Goal: Task Accomplishment & Management: Use online tool/utility

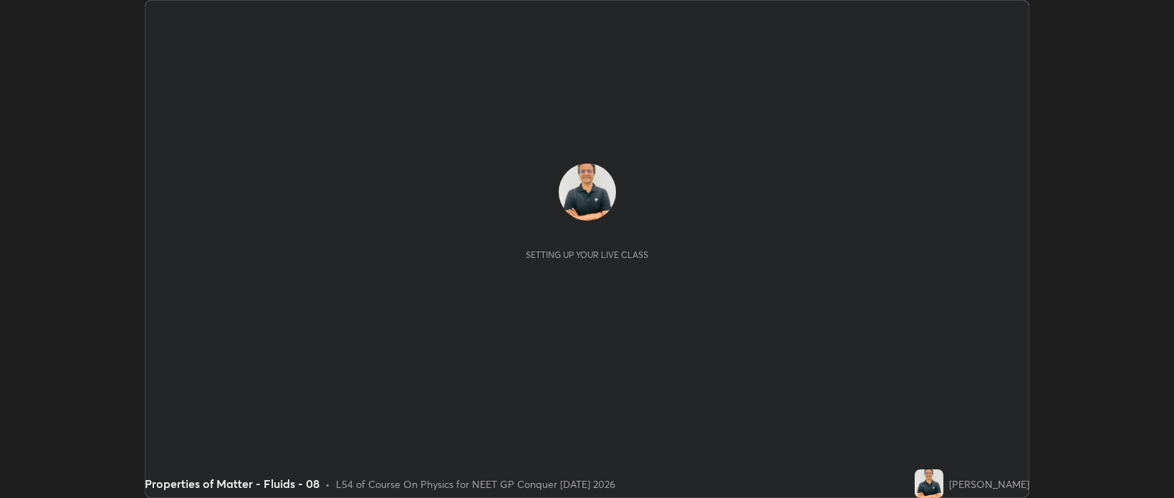
scroll to position [498, 1174]
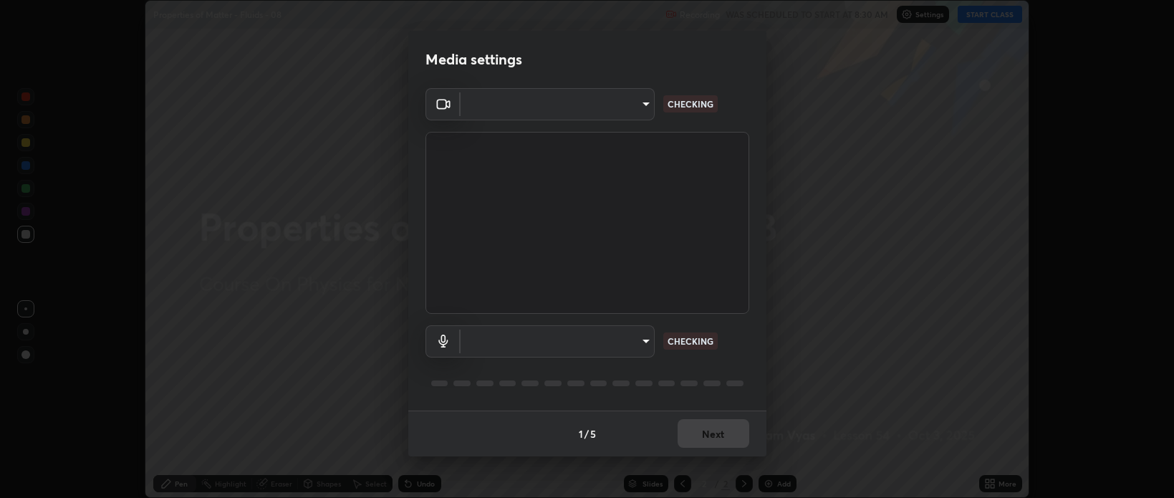
type input "bcb9d7dafccbd8d00e6ada9b6dd7e52ba20ca67bbbba0d0563dd421ab33f40a5"
type input "default"
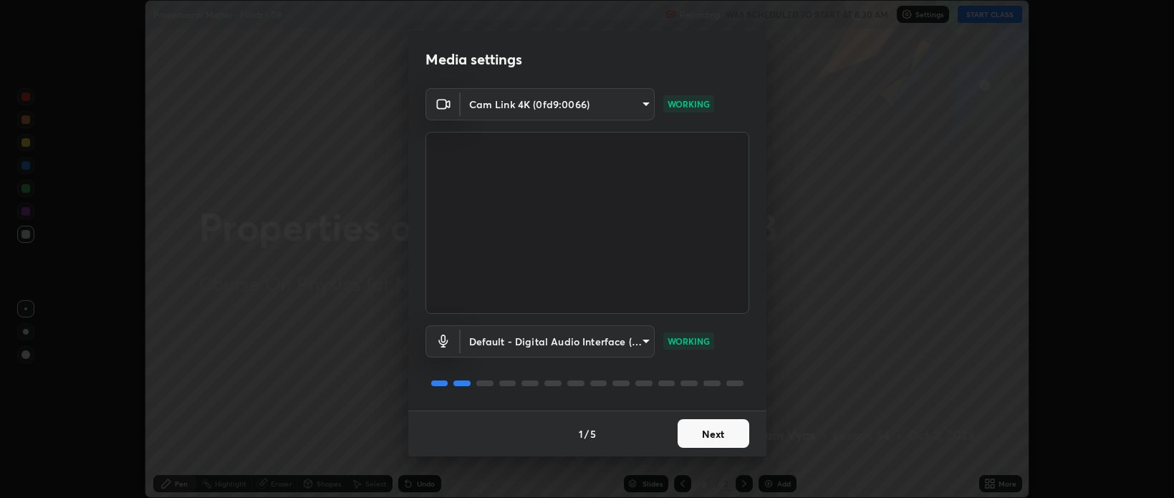
click at [716, 434] on button "Next" at bounding box center [714, 433] width 72 height 29
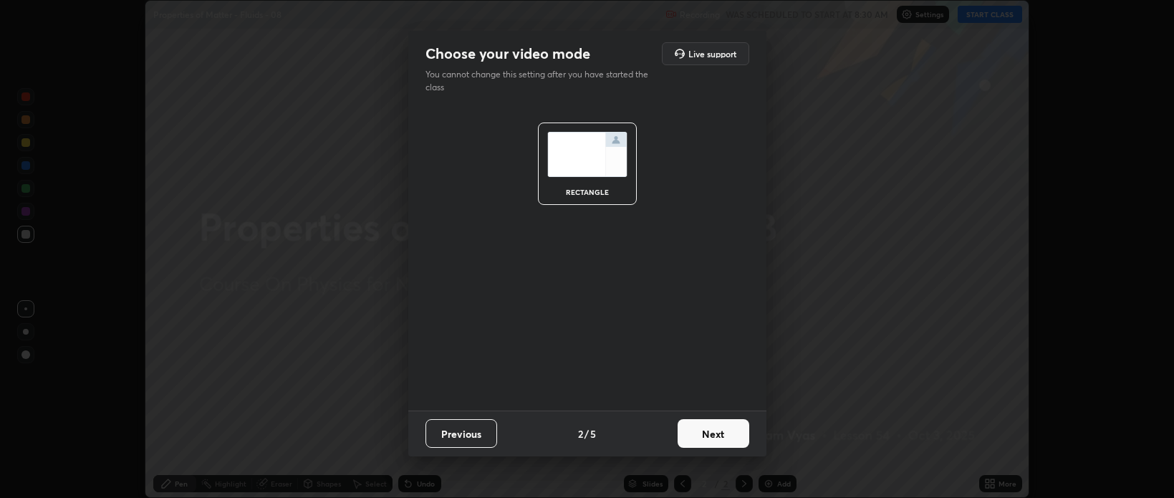
click at [718, 435] on button "Next" at bounding box center [714, 433] width 72 height 29
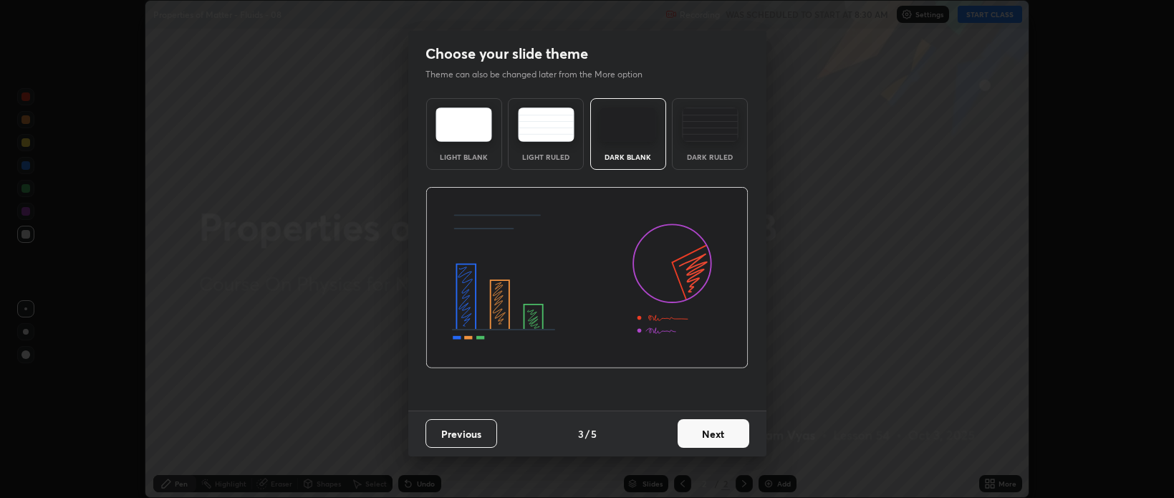
click at [718, 433] on button "Next" at bounding box center [714, 433] width 72 height 29
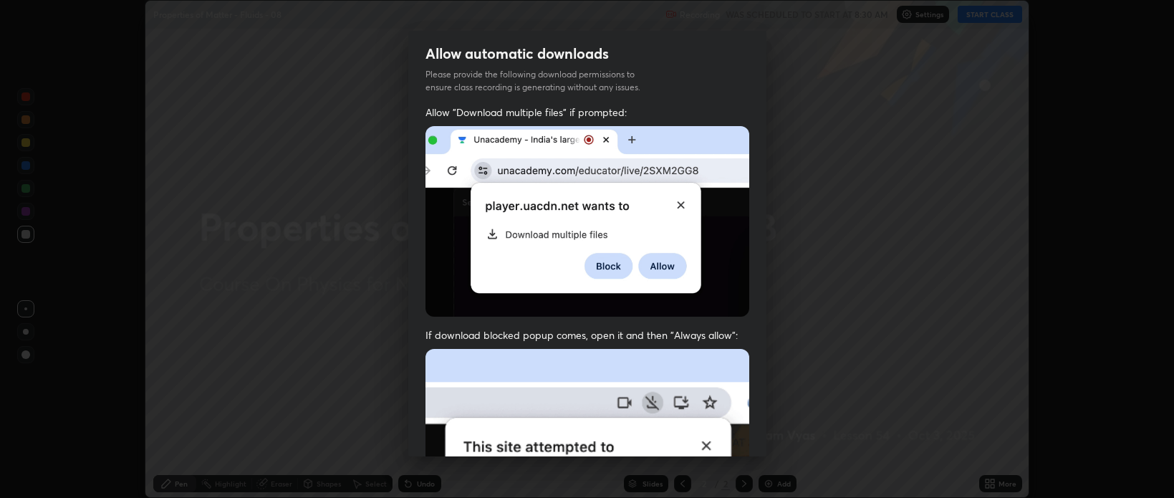
click at [716, 432] on img at bounding box center [588, 505] width 324 height 313
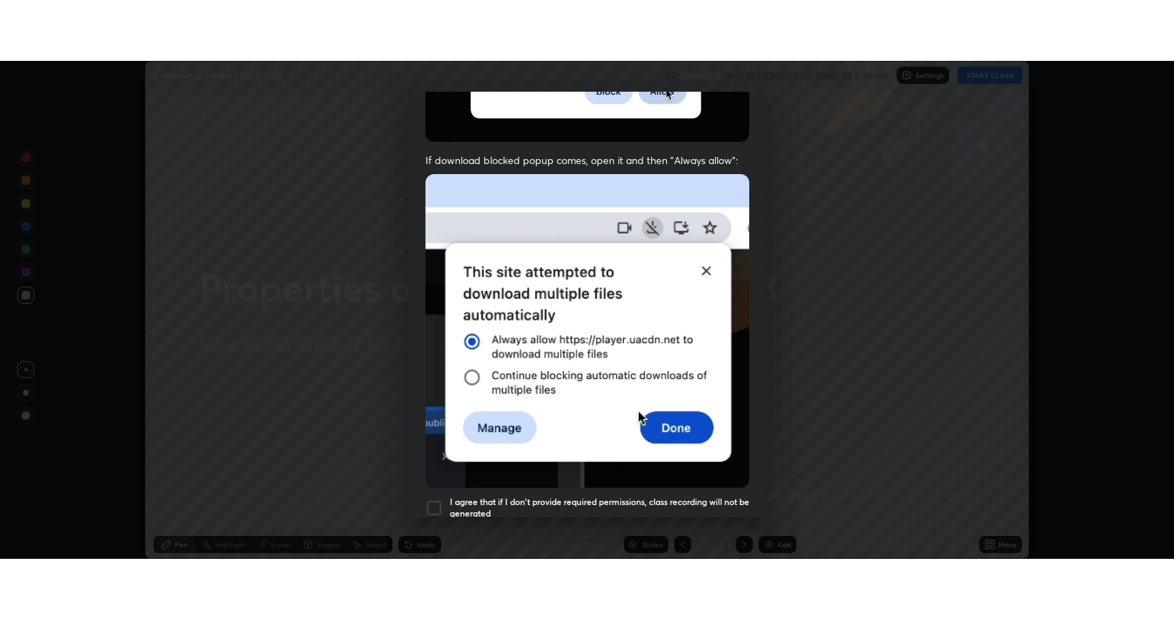
scroll to position [290, 0]
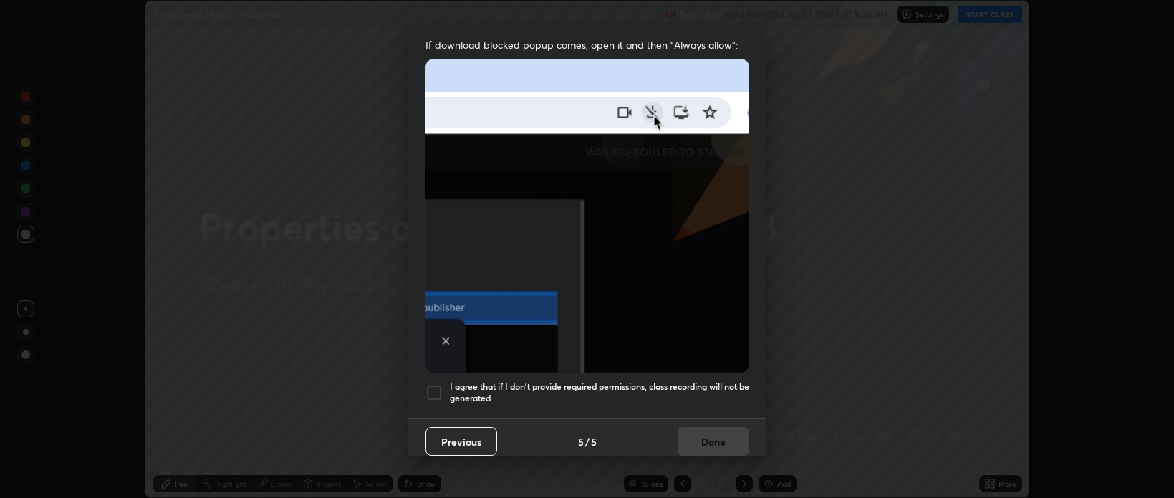
click at [434, 385] on div at bounding box center [434, 392] width 17 height 17
click at [700, 436] on button "Done" at bounding box center [714, 441] width 72 height 29
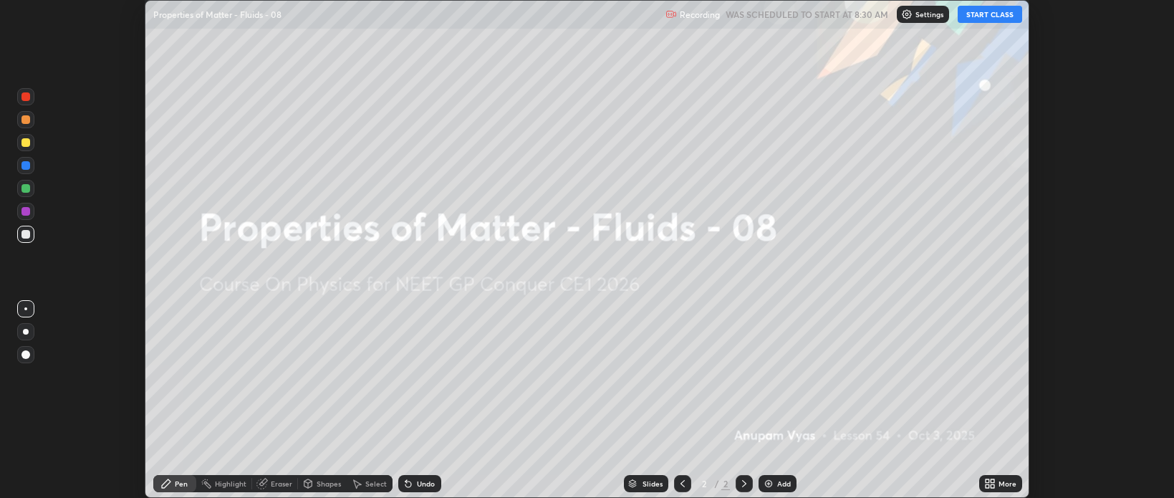
click at [992, 10] on button "START CLASS" at bounding box center [990, 14] width 64 height 17
click at [1002, 480] on div "More" at bounding box center [1008, 483] width 18 height 7
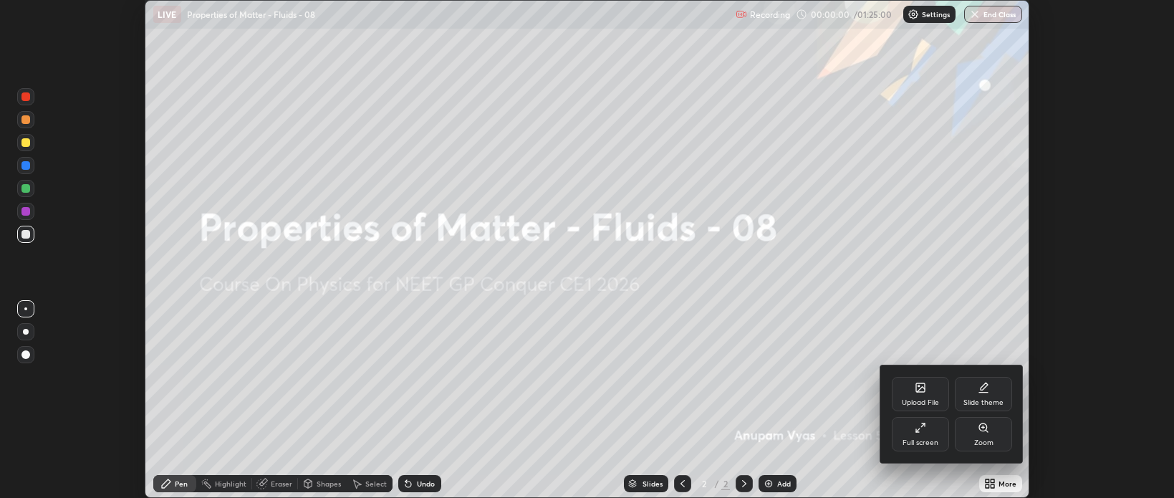
click at [921, 436] on div "Full screen" at bounding box center [920, 434] width 57 height 34
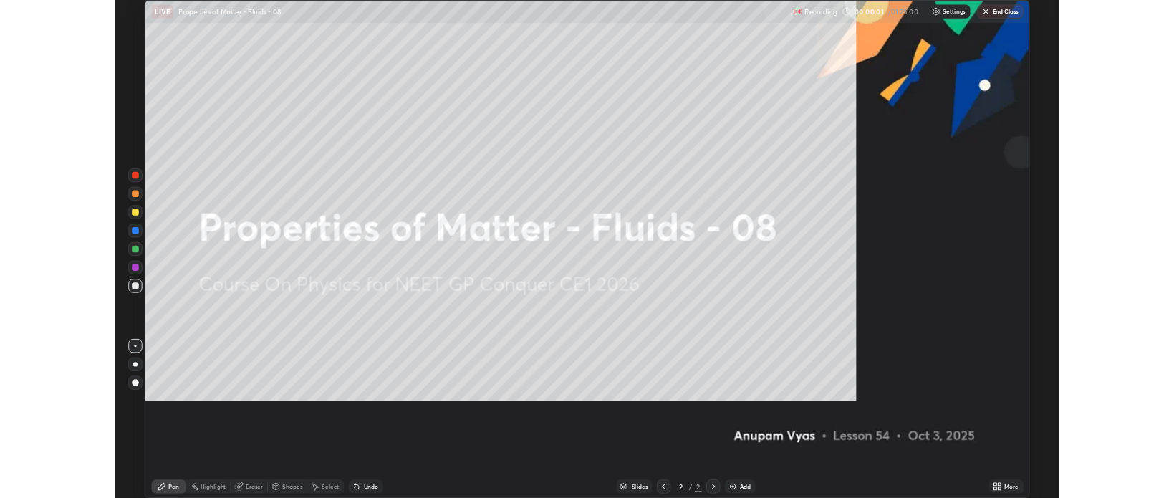
scroll to position [619, 1174]
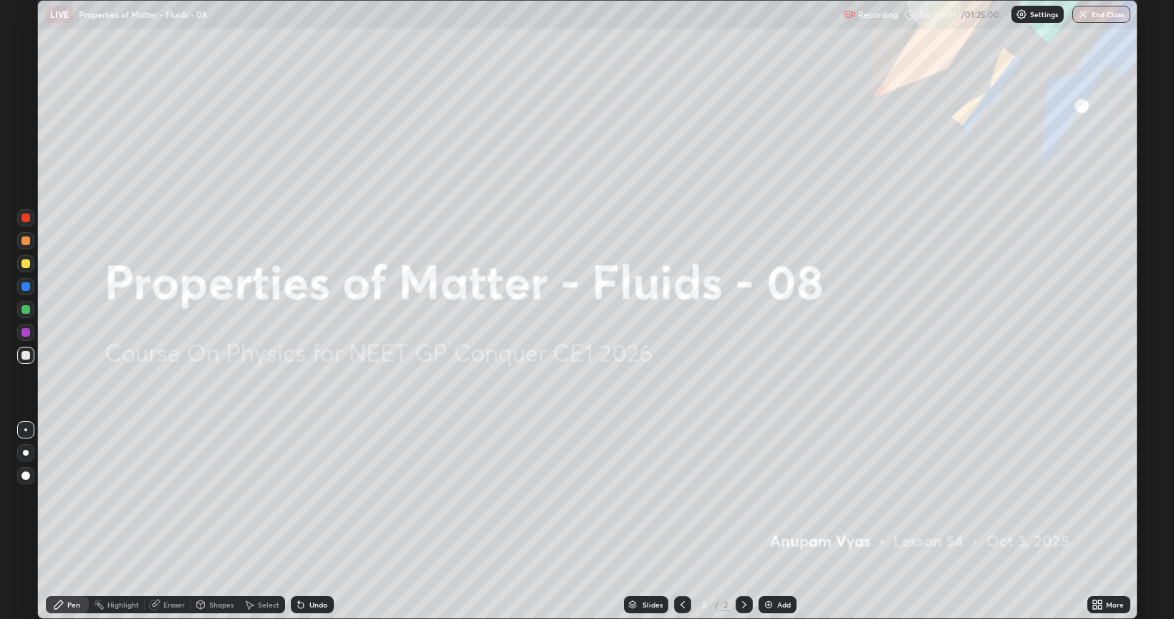
click at [777, 497] on div "Add" at bounding box center [784, 604] width 14 height 7
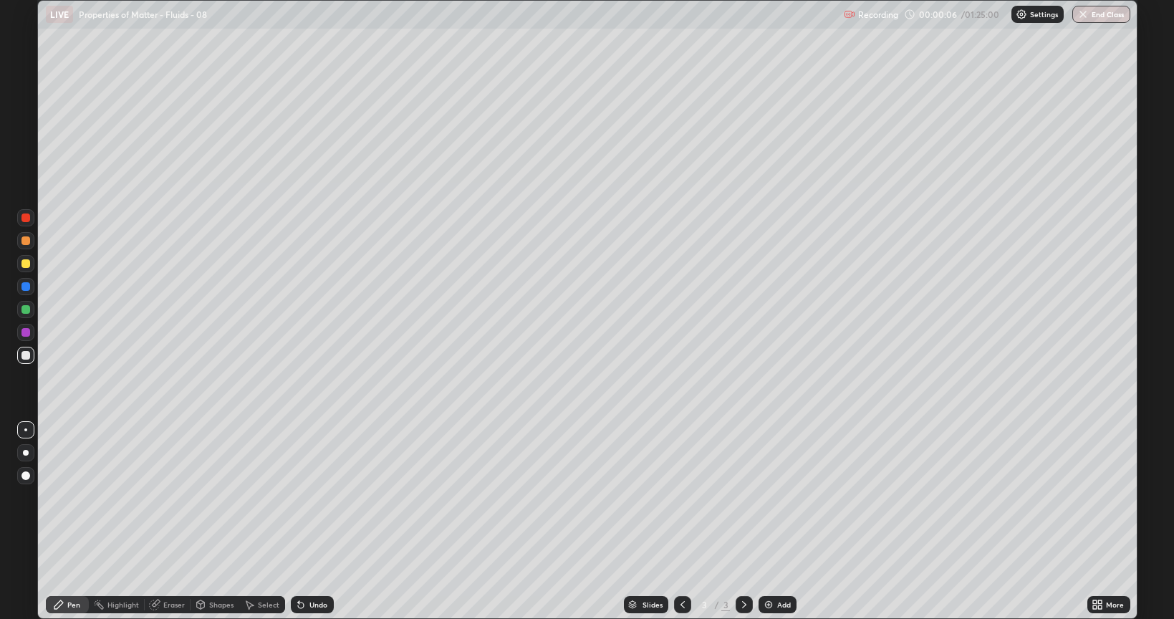
click at [24, 455] on div at bounding box center [26, 453] width 6 height 6
click at [779, 497] on div "Add" at bounding box center [784, 604] width 14 height 7
click at [172, 497] on div "Eraser" at bounding box center [173, 604] width 21 height 7
click at [72, 497] on div "Pen" at bounding box center [67, 604] width 43 height 17
click at [679, 497] on icon at bounding box center [682, 604] width 11 height 11
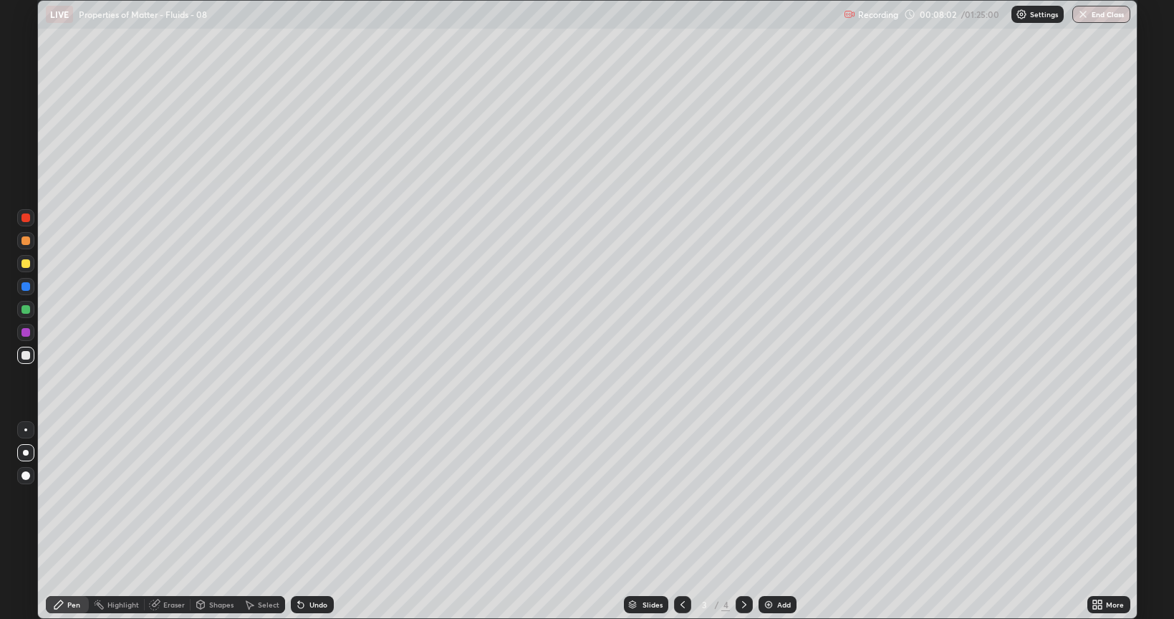
click at [742, 497] on icon at bounding box center [744, 604] width 11 height 11
click at [221, 497] on div "Shapes" at bounding box center [221, 604] width 24 height 7
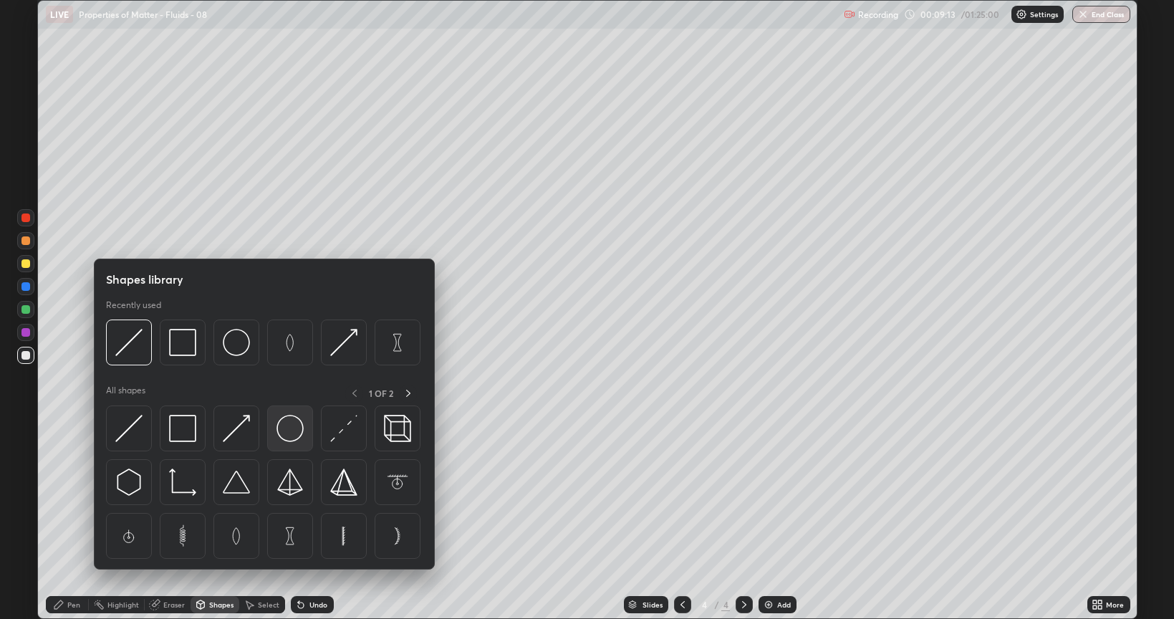
click at [279, 434] on img at bounding box center [290, 428] width 27 height 27
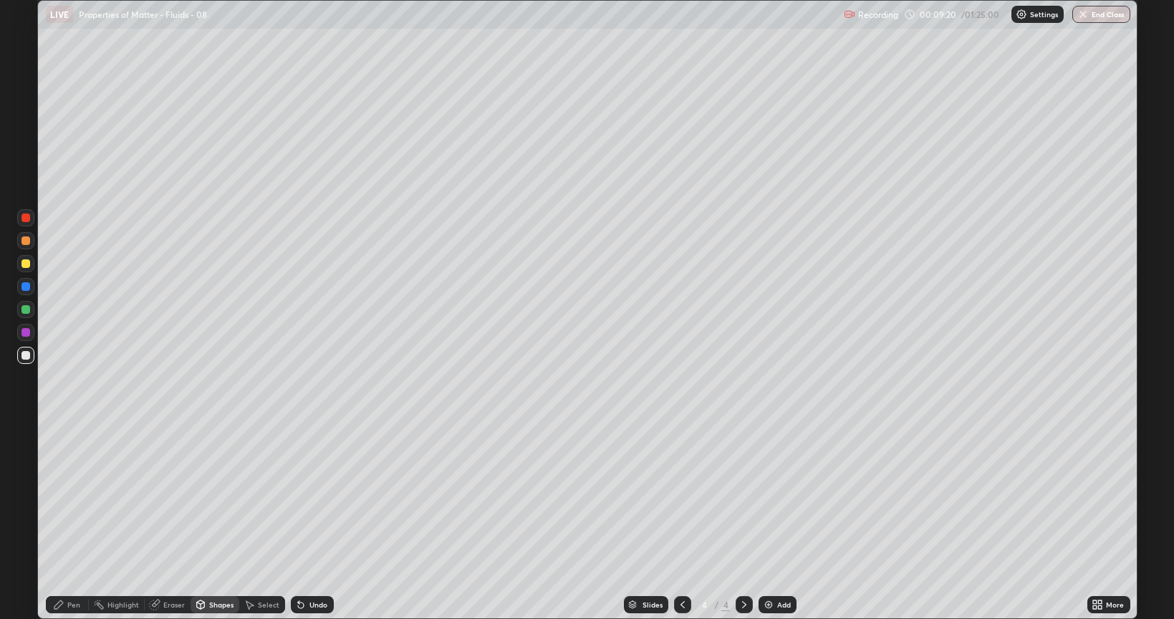
click at [74, 497] on div "Pen" at bounding box center [73, 604] width 13 height 7
click at [23, 262] on div at bounding box center [25, 263] width 9 height 9
click at [24, 311] on div at bounding box center [25, 309] width 9 height 9
click at [318, 497] on div "Undo" at bounding box center [319, 604] width 18 height 7
click at [777, 497] on div "Add" at bounding box center [784, 604] width 14 height 7
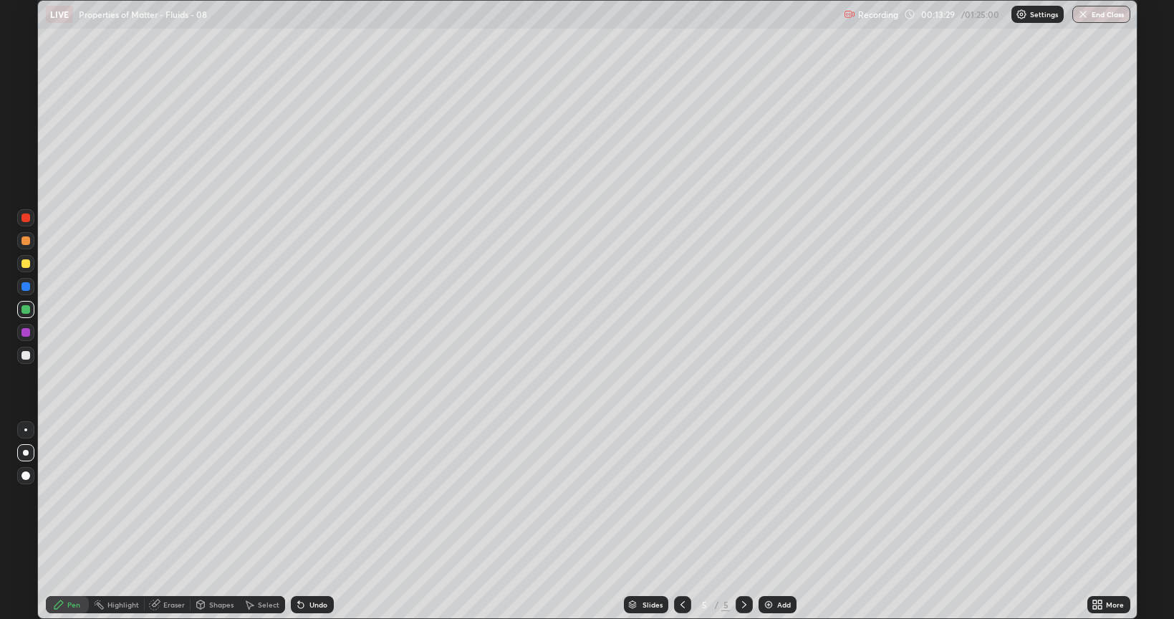
click at [26, 354] on div at bounding box center [25, 355] width 9 height 9
click at [218, 497] on div "Shapes" at bounding box center [221, 604] width 24 height 7
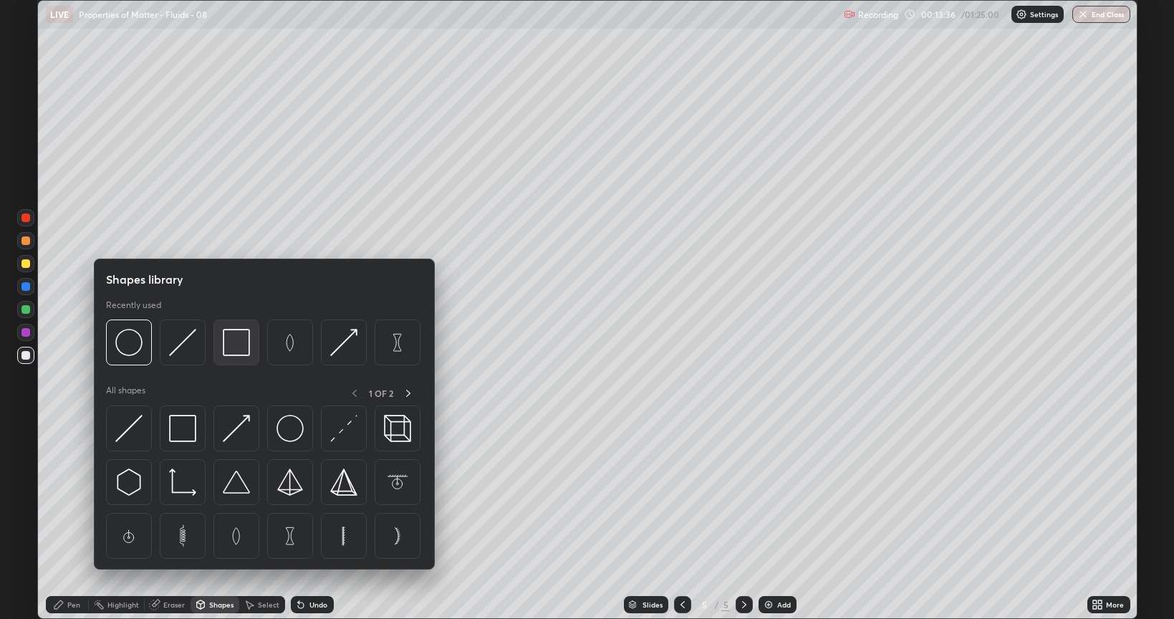
click at [236, 351] on img at bounding box center [236, 342] width 27 height 27
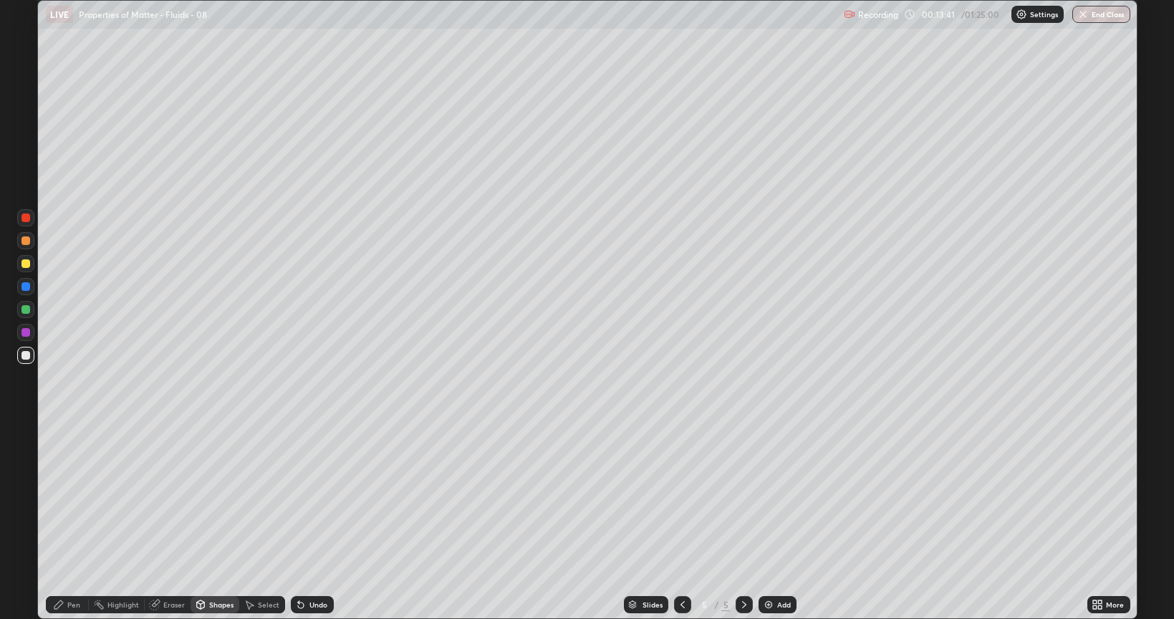
click at [213, 497] on div "Shapes" at bounding box center [221, 604] width 24 height 7
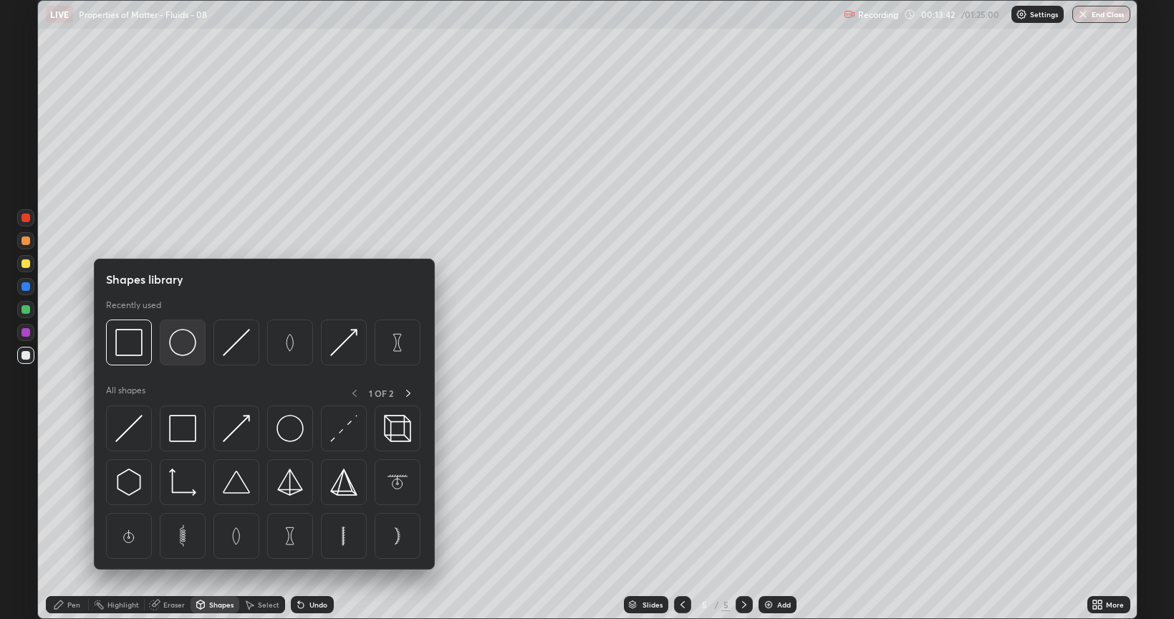
click at [185, 348] on img at bounding box center [182, 342] width 27 height 27
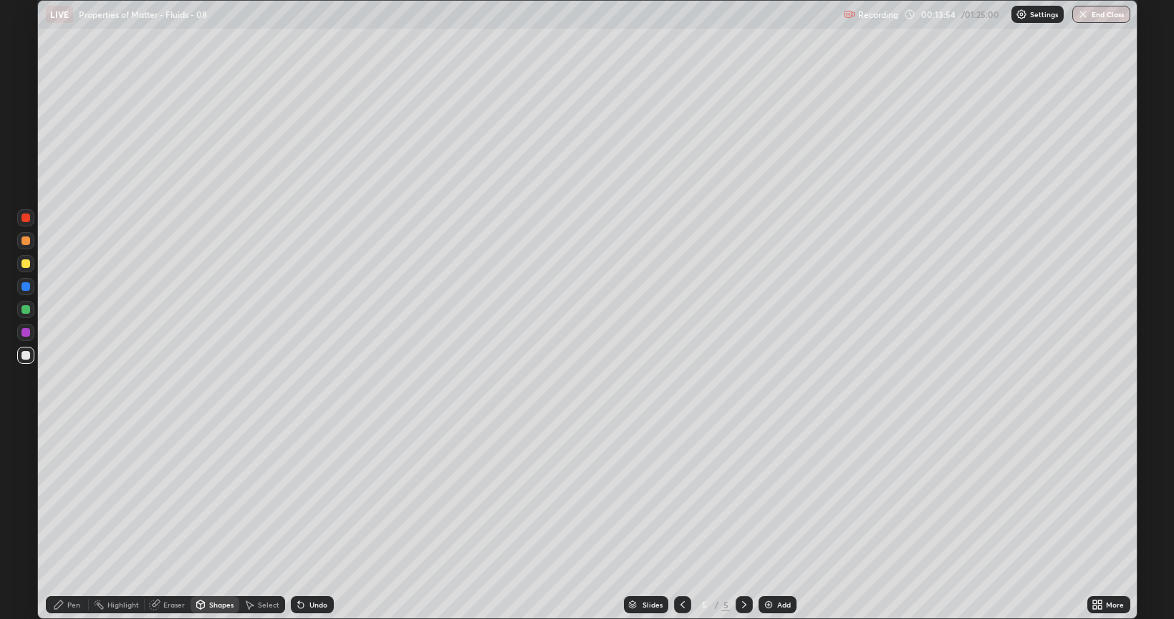
click at [173, 497] on div "Eraser" at bounding box center [173, 604] width 21 height 7
click at [70, 497] on div "Pen" at bounding box center [73, 604] width 13 height 7
click at [171, 497] on div "Eraser" at bounding box center [173, 604] width 21 height 7
click at [73, 497] on div "Pen" at bounding box center [73, 604] width 13 height 7
click at [321, 497] on div "Undo" at bounding box center [319, 604] width 18 height 7
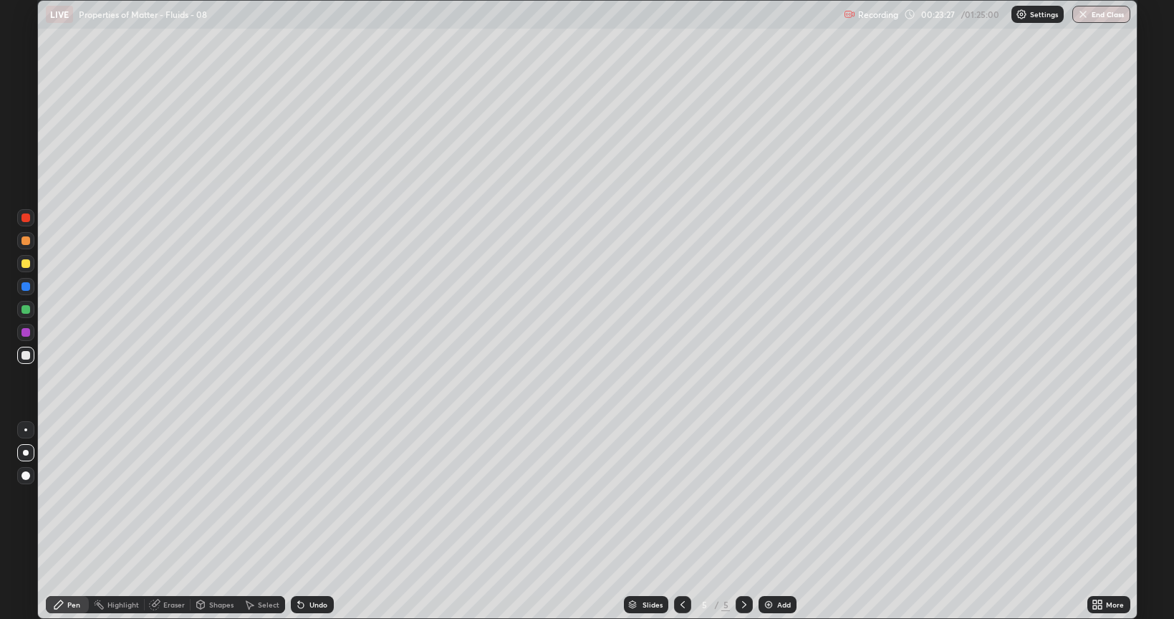
click at [783, 497] on div "Add" at bounding box center [784, 604] width 14 height 7
click at [216, 497] on div "Shapes" at bounding box center [221, 604] width 24 height 7
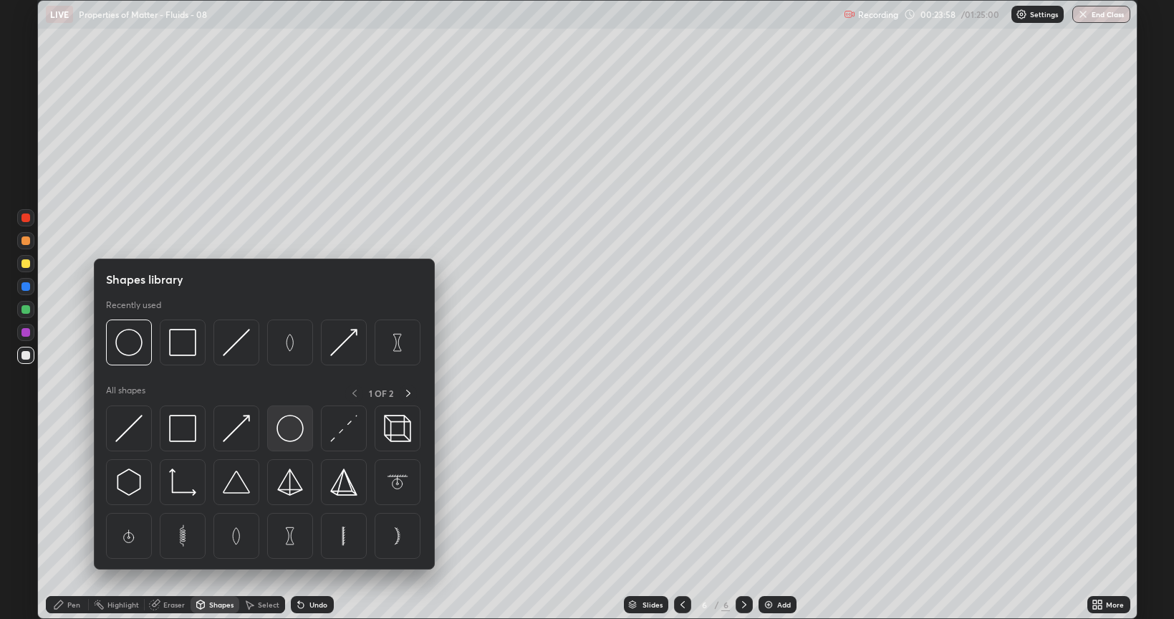
click at [289, 436] on img at bounding box center [290, 428] width 27 height 27
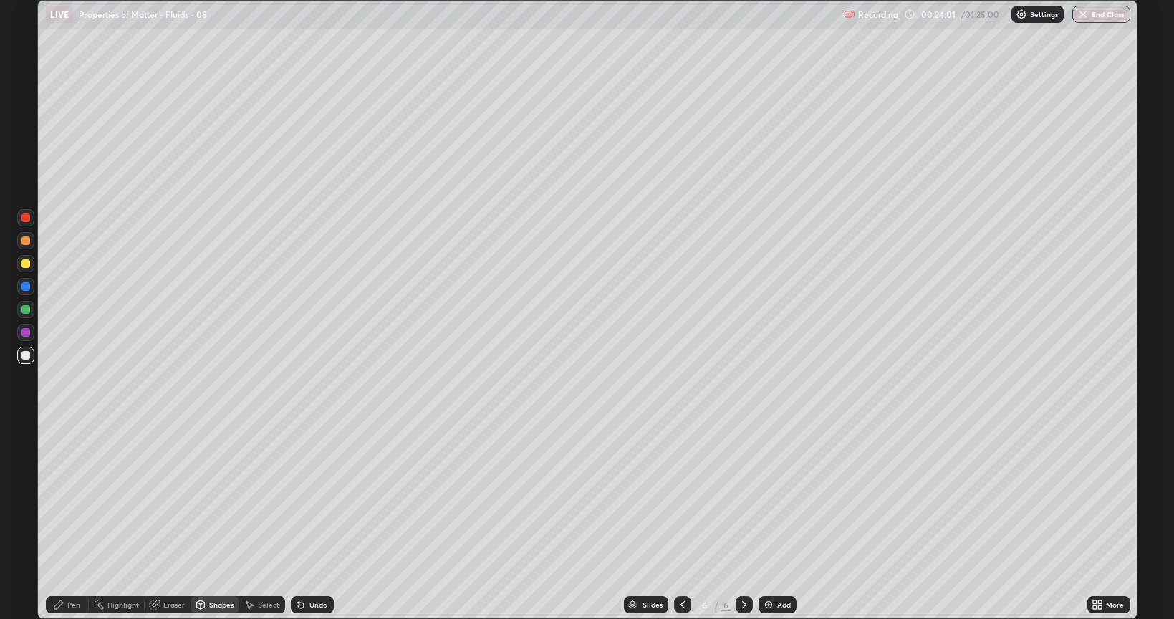
click at [78, 497] on div "Pen" at bounding box center [73, 604] width 13 height 7
click at [176, 497] on div "Eraser" at bounding box center [173, 604] width 21 height 7
click at [73, 497] on div "Pen" at bounding box center [73, 604] width 13 height 7
click at [779, 497] on div "Add" at bounding box center [784, 604] width 14 height 7
click at [221, 497] on div "Shapes" at bounding box center [221, 604] width 24 height 7
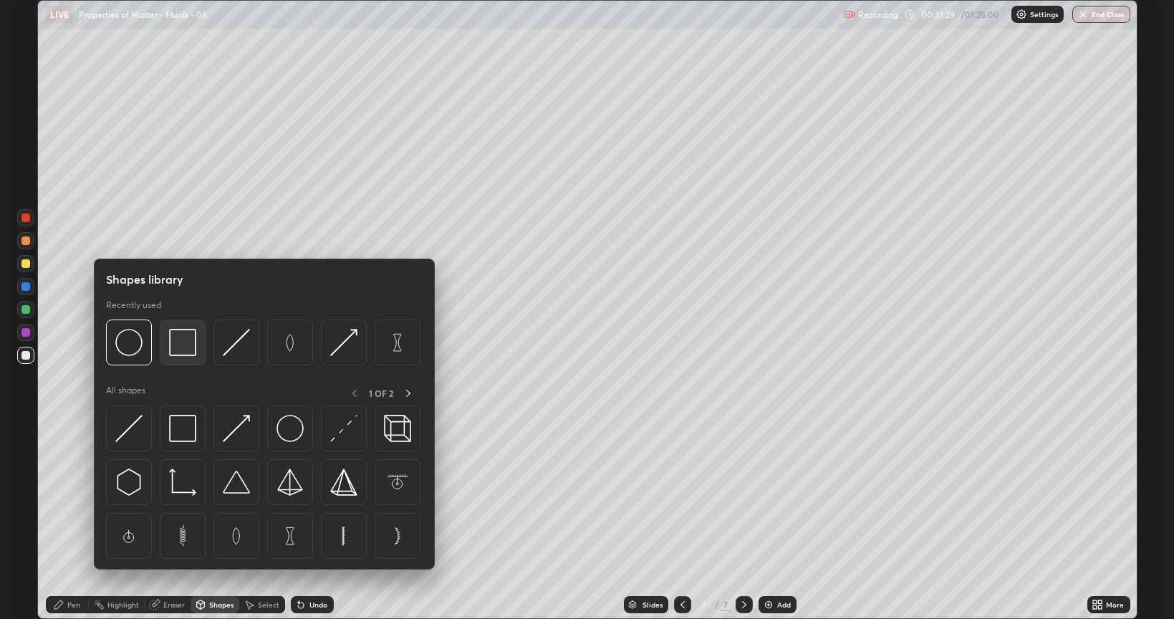
click at [187, 350] on img at bounding box center [182, 342] width 27 height 27
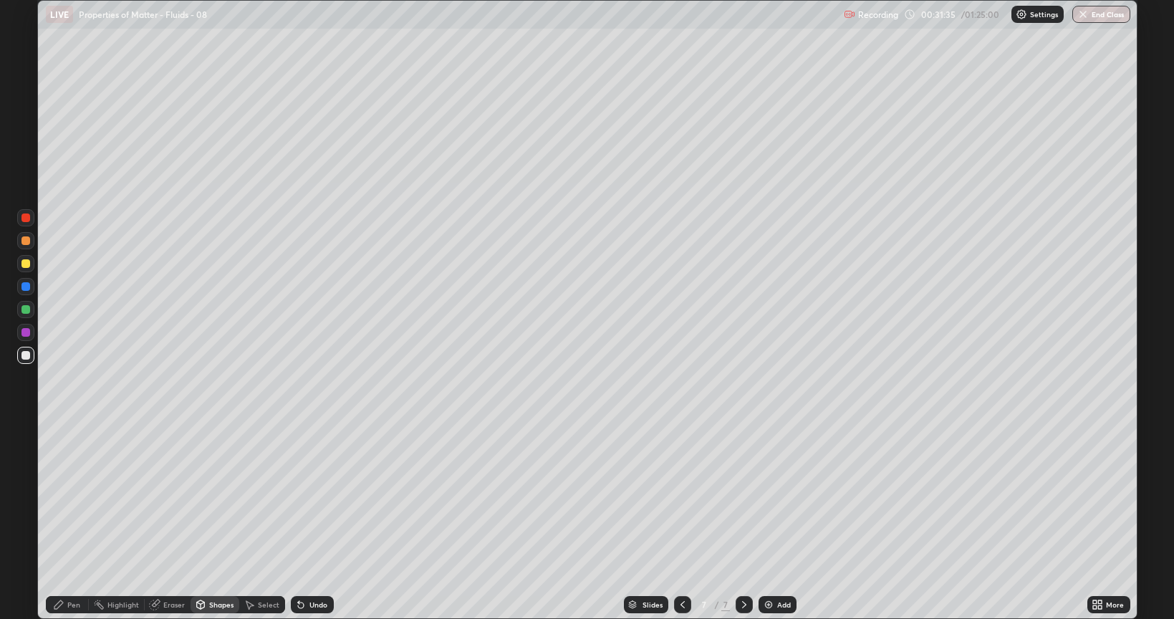
click at [175, 497] on div "Eraser" at bounding box center [173, 604] width 21 height 7
click at [67, 497] on div "Pen" at bounding box center [73, 604] width 13 height 7
click at [274, 497] on div "Select" at bounding box center [268, 604] width 21 height 7
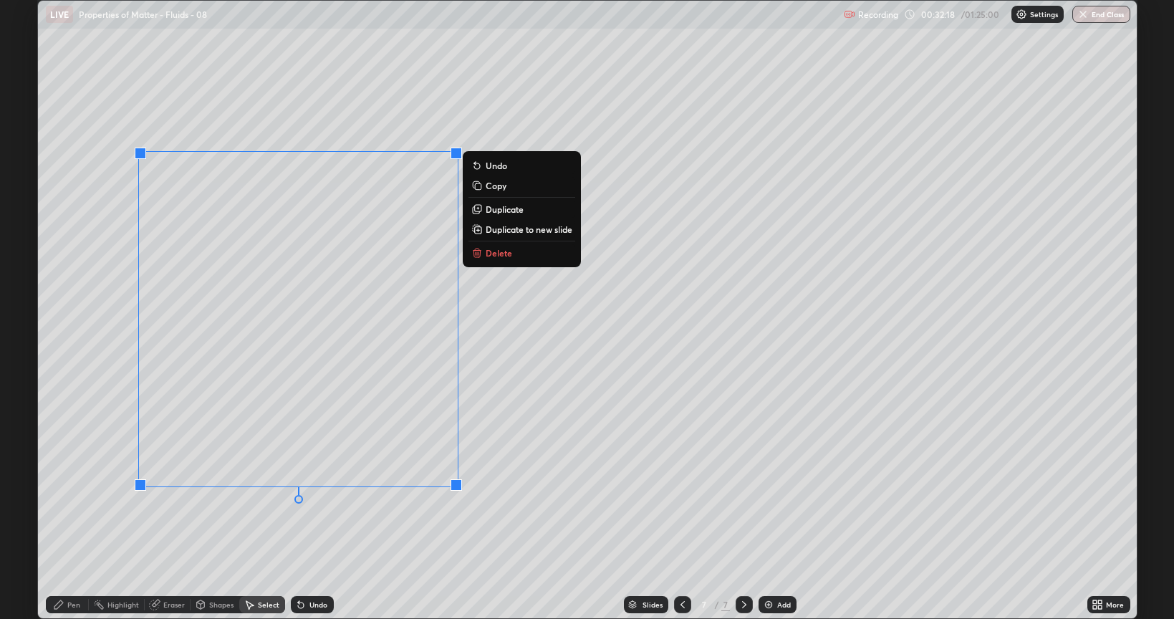
click at [491, 257] on p "Delete" at bounding box center [499, 252] width 27 height 11
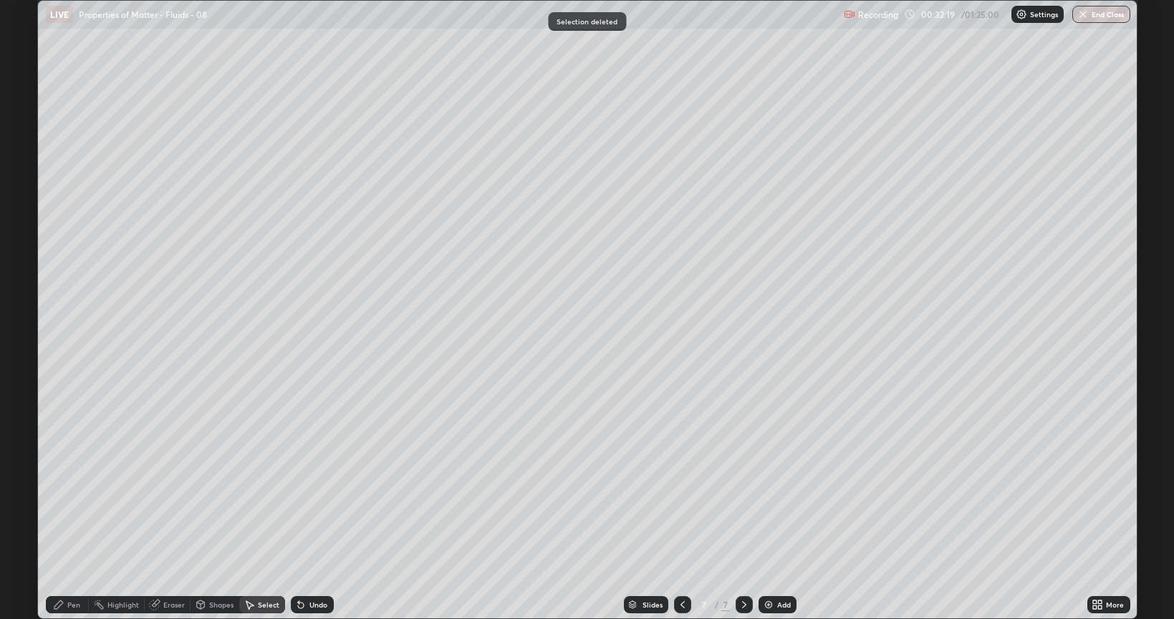
click at [221, 497] on div "Shapes" at bounding box center [221, 604] width 24 height 7
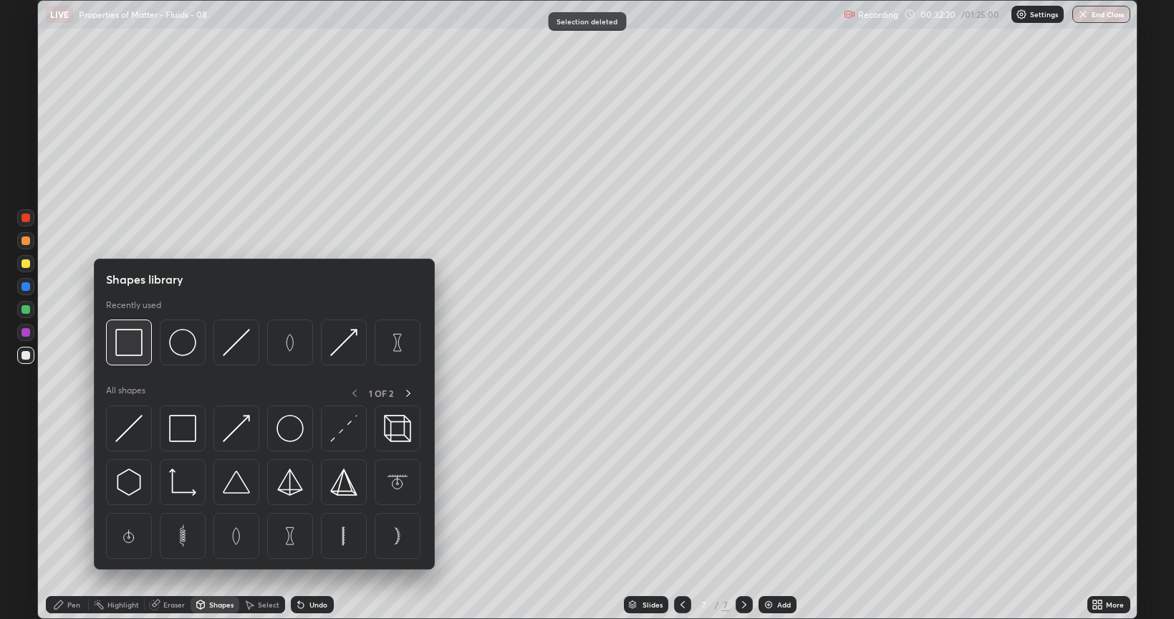
click at [135, 341] on img at bounding box center [128, 342] width 27 height 27
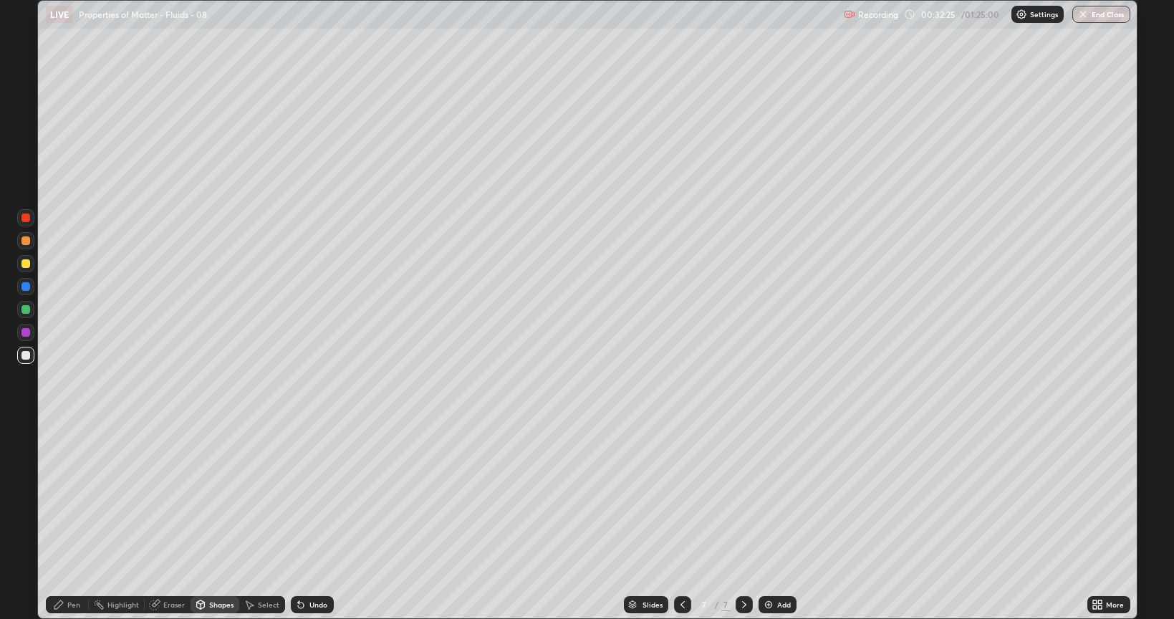
click at [171, 497] on div "Eraser" at bounding box center [173, 604] width 21 height 7
click at [73, 497] on div "Pen" at bounding box center [73, 604] width 13 height 7
click at [28, 269] on div at bounding box center [25, 263] width 17 height 17
click at [265, 497] on div "Select" at bounding box center [268, 604] width 21 height 7
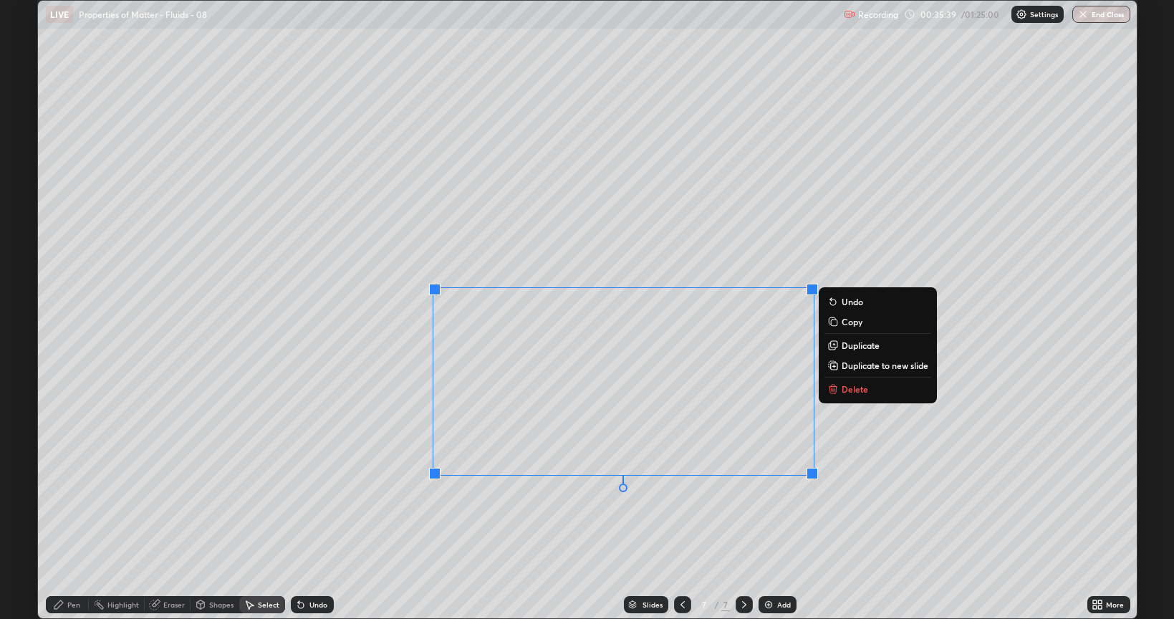
click at [840, 392] on button "Delete" at bounding box center [878, 388] width 107 height 17
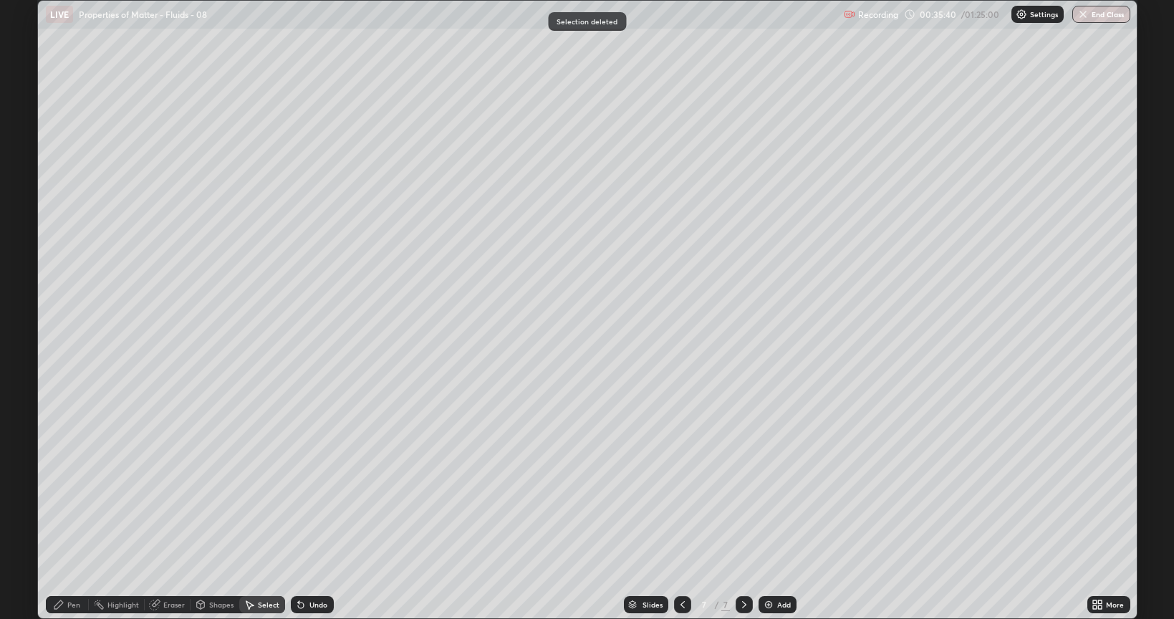
click at [70, 497] on div "Pen" at bounding box center [73, 604] width 13 height 7
click at [178, 497] on div "Eraser" at bounding box center [173, 604] width 21 height 7
click at [73, 497] on div "Pen" at bounding box center [73, 604] width 13 height 7
click at [24, 308] on div at bounding box center [25, 309] width 9 height 9
click at [27, 264] on div at bounding box center [25, 263] width 9 height 9
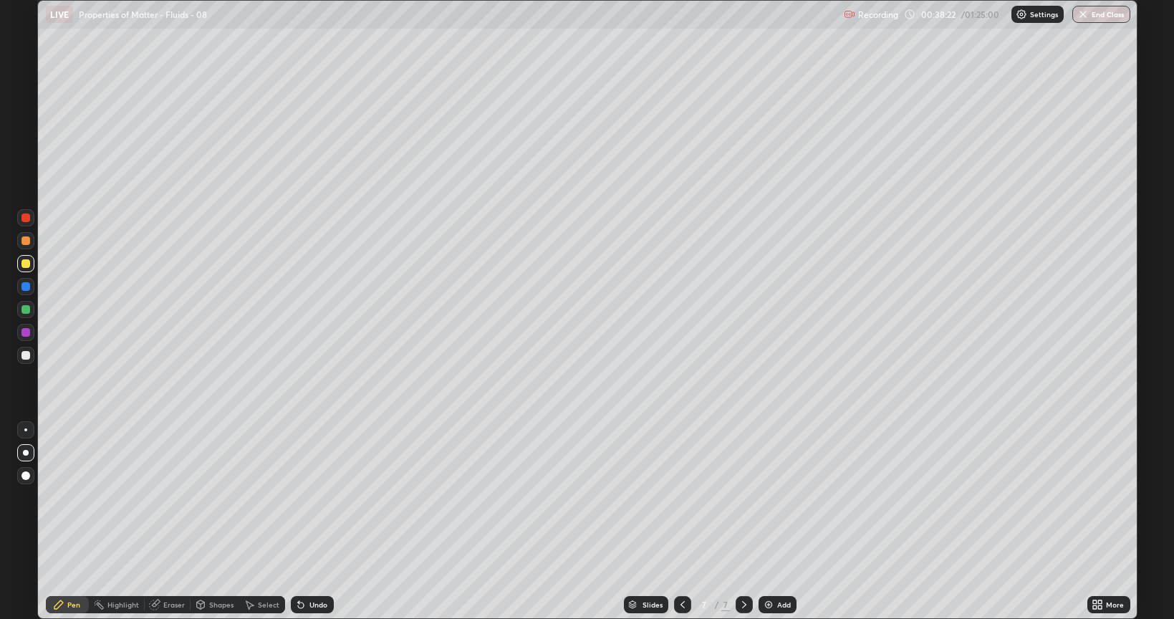
click at [262, 497] on div "Select" at bounding box center [268, 604] width 21 height 7
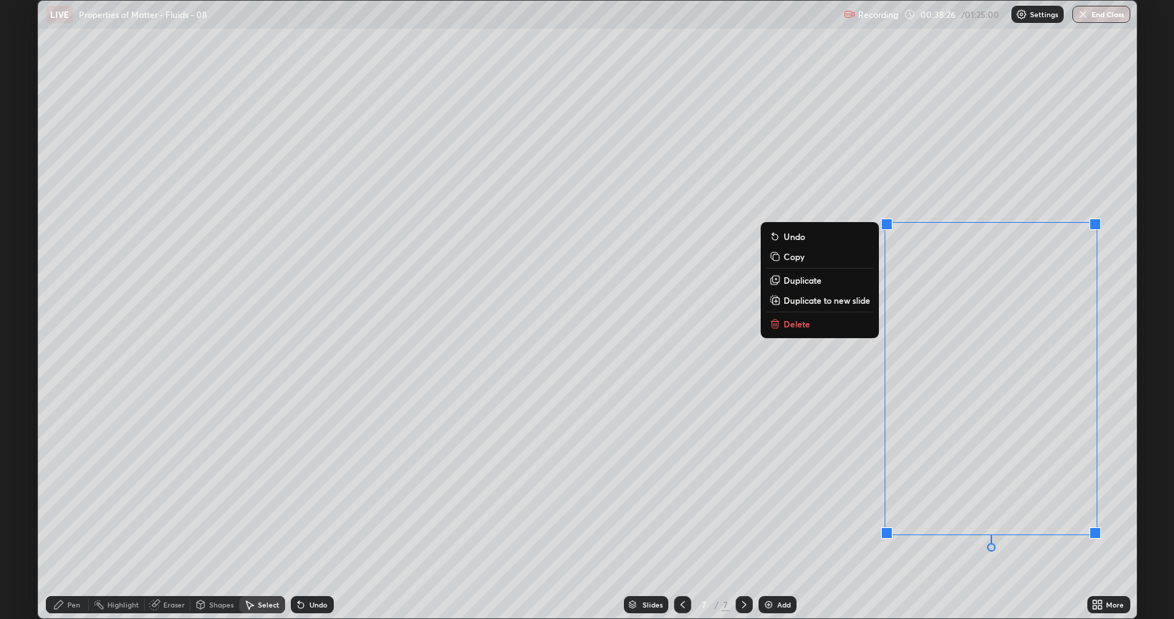
click at [845, 322] on button "Delete" at bounding box center [820, 323] width 107 height 17
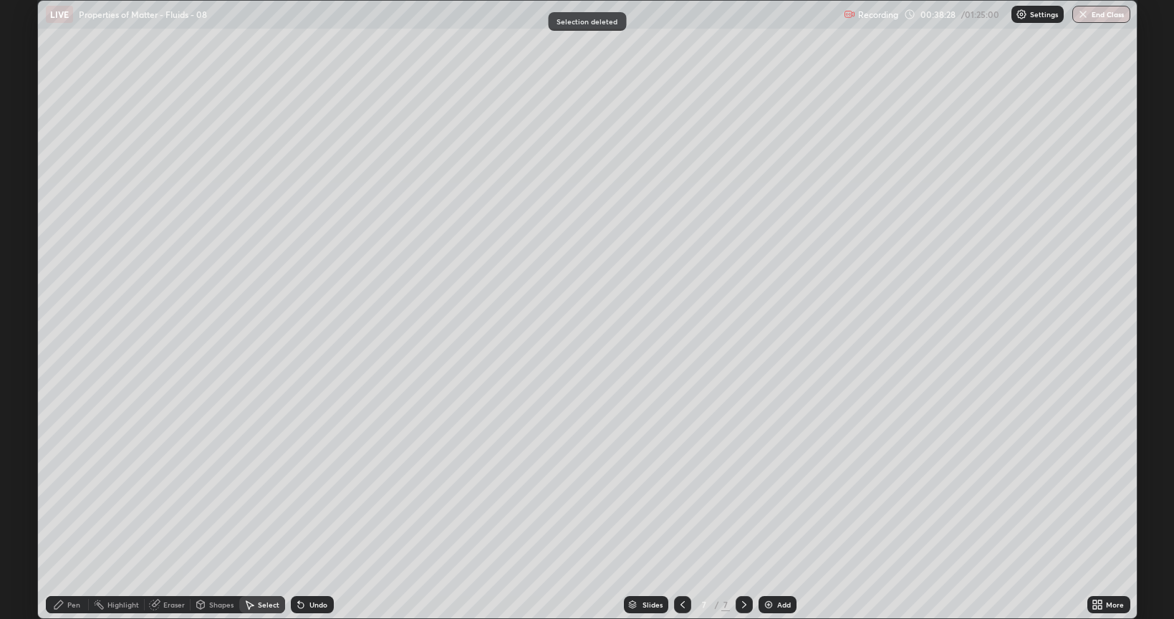
click at [70, 497] on div "Pen" at bounding box center [73, 604] width 13 height 7
click at [171, 497] on div "Eraser" at bounding box center [173, 604] width 21 height 7
click at [69, 497] on div "Pen" at bounding box center [73, 604] width 13 height 7
click at [24, 311] on div at bounding box center [25, 309] width 9 height 9
click at [778, 497] on div "Add" at bounding box center [784, 604] width 14 height 7
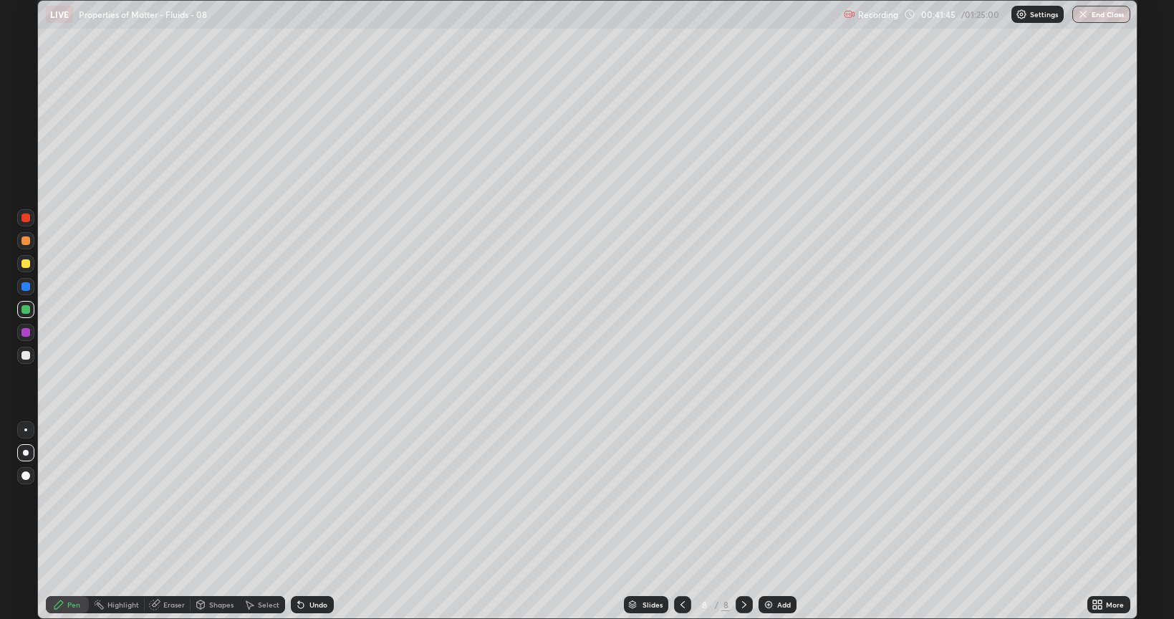
click at [27, 357] on div at bounding box center [25, 355] width 9 height 9
click at [781, 497] on div "Add" at bounding box center [784, 604] width 14 height 7
click at [221, 497] on div "Shapes" at bounding box center [221, 604] width 24 height 7
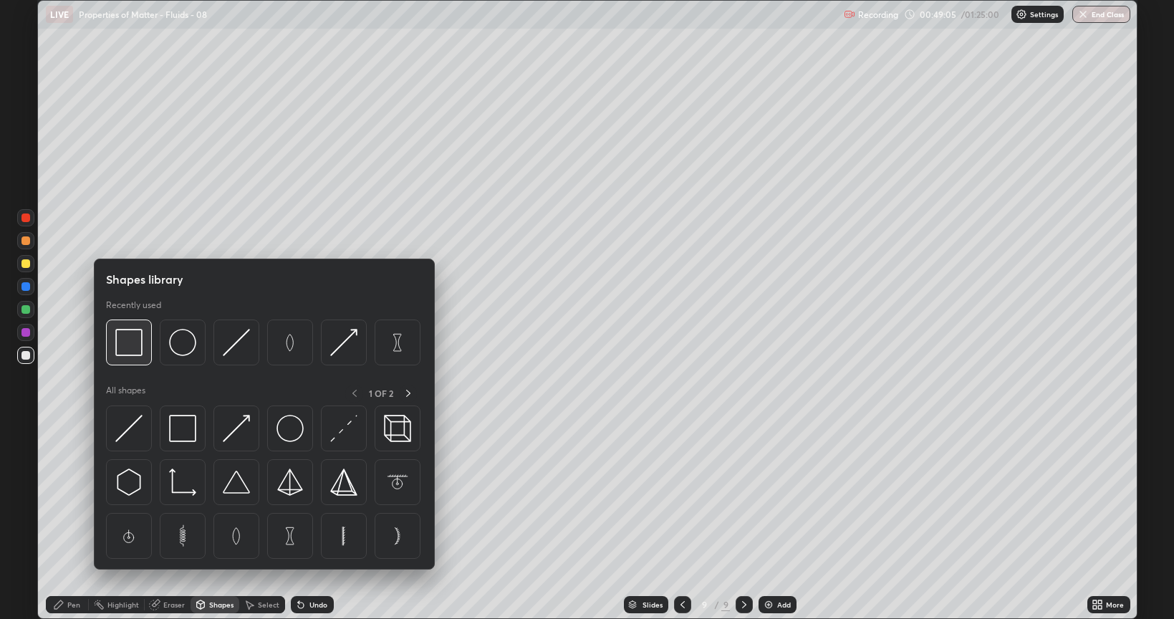
click at [136, 345] on img at bounding box center [128, 342] width 27 height 27
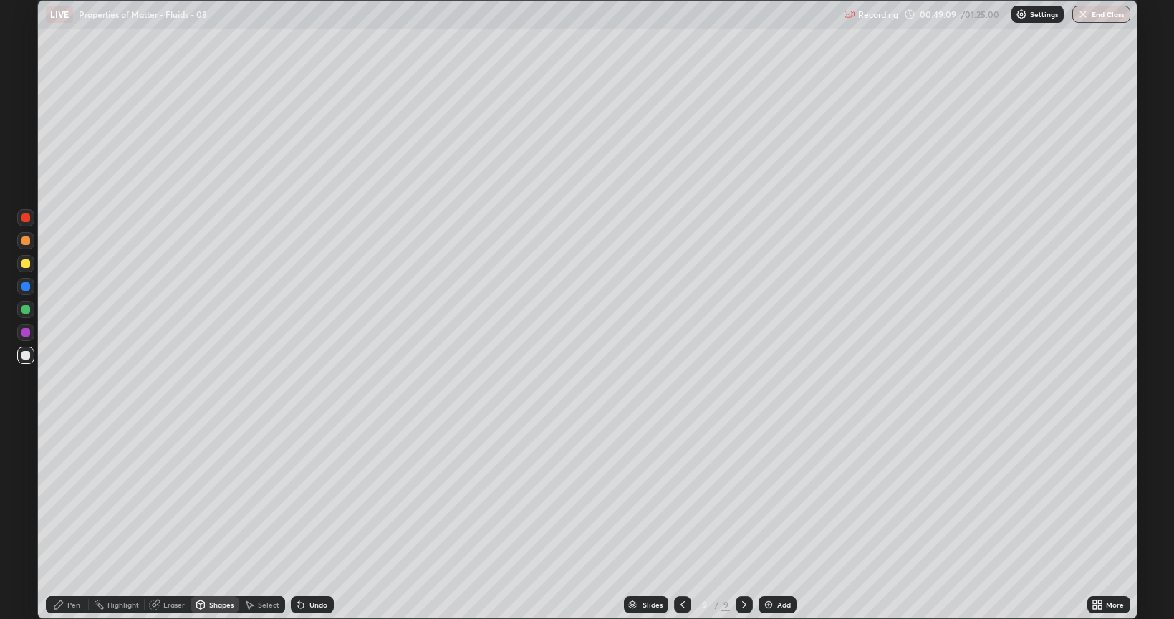
click at [169, 497] on div "Eraser" at bounding box center [173, 604] width 21 height 7
click at [72, 497] on div "Pen" at bounding box center [73, 604] width 13 height 7
click at [26, 264] on div at bounding box center [25, 263] width 9 height 9
click at [774, 497] on div "Add" at bounding box center [778, 604] width 38 height 17
click at [27, 355] on div at bounding box center [25, 355] width 9 height 9
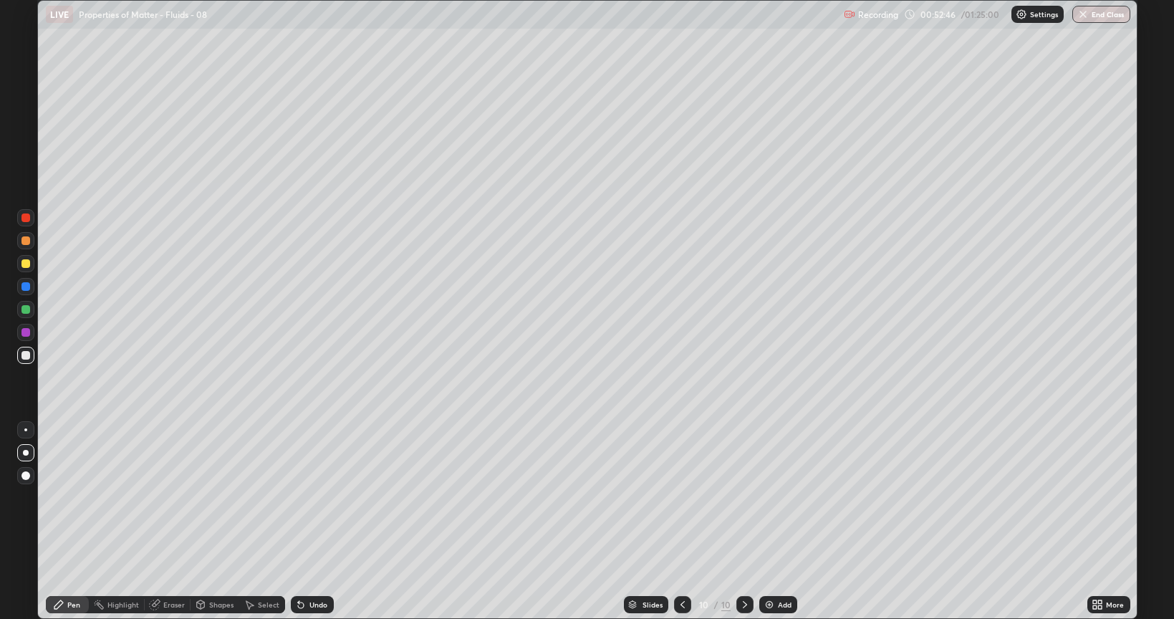
click at [217, 497] on div "Shapes" at bounding box center [221, 604] width 24 height 7
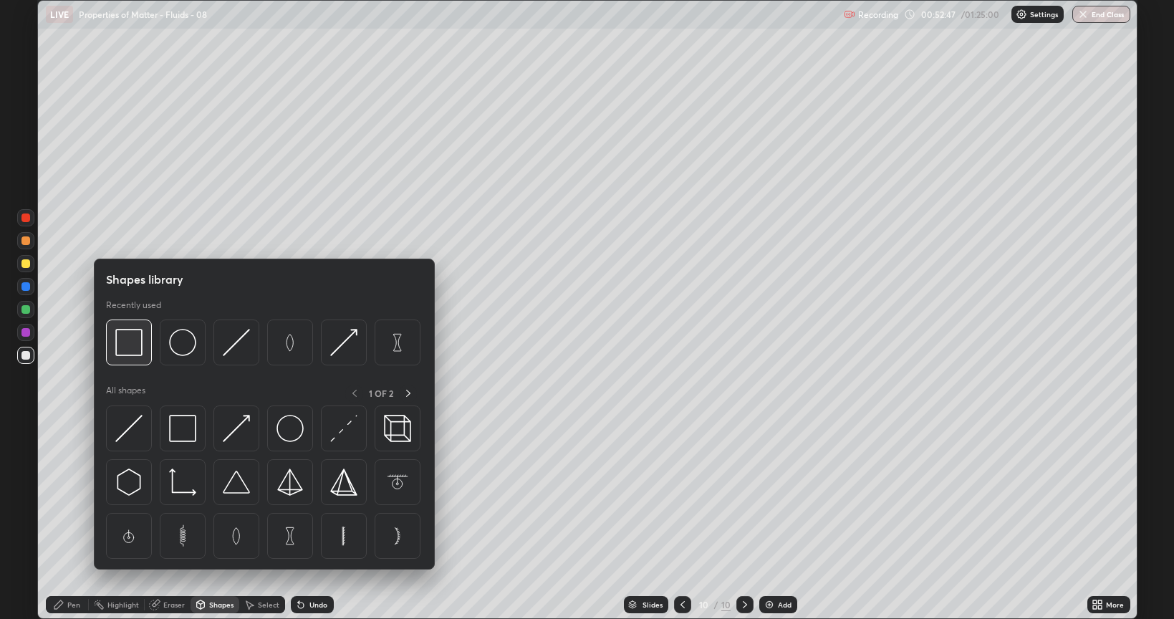
click at [133, 342] on img at bounding box center [128, 342] width 27 height 27
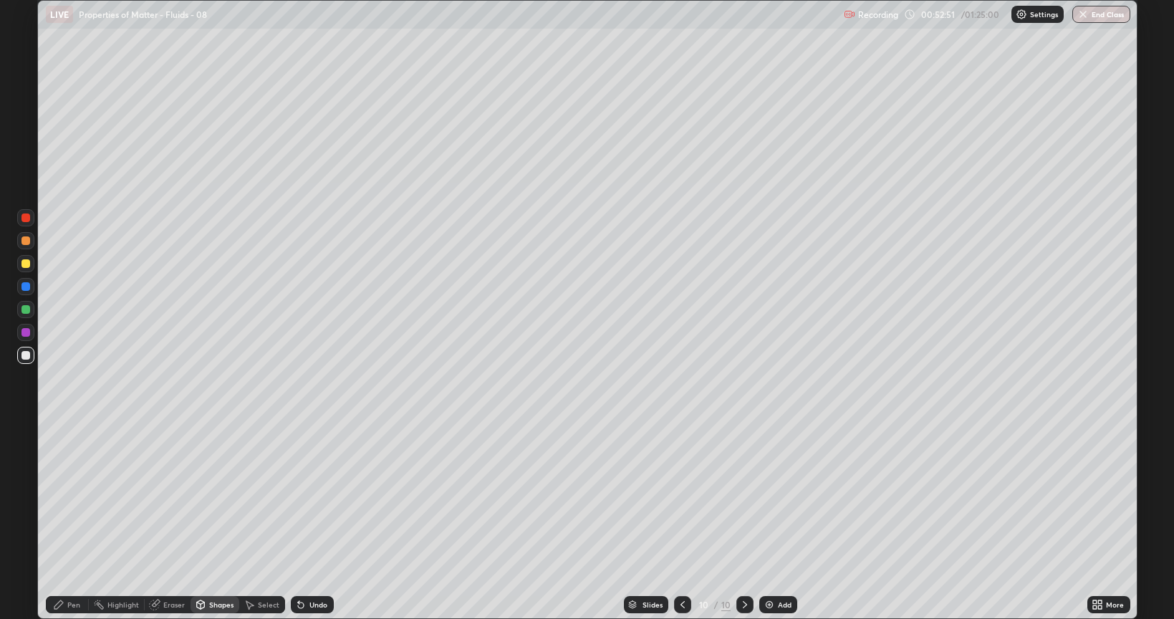
click at [175, 497] on div "Eraser" at bounding box center [173, 604] width 21 height 7
click at [70, 497] on div "Pen" at bounding box center [73, 604] width 13 height 7
click at [222, 497] on div "Shapes" at bounding box center [221, 604] width 24 height 7
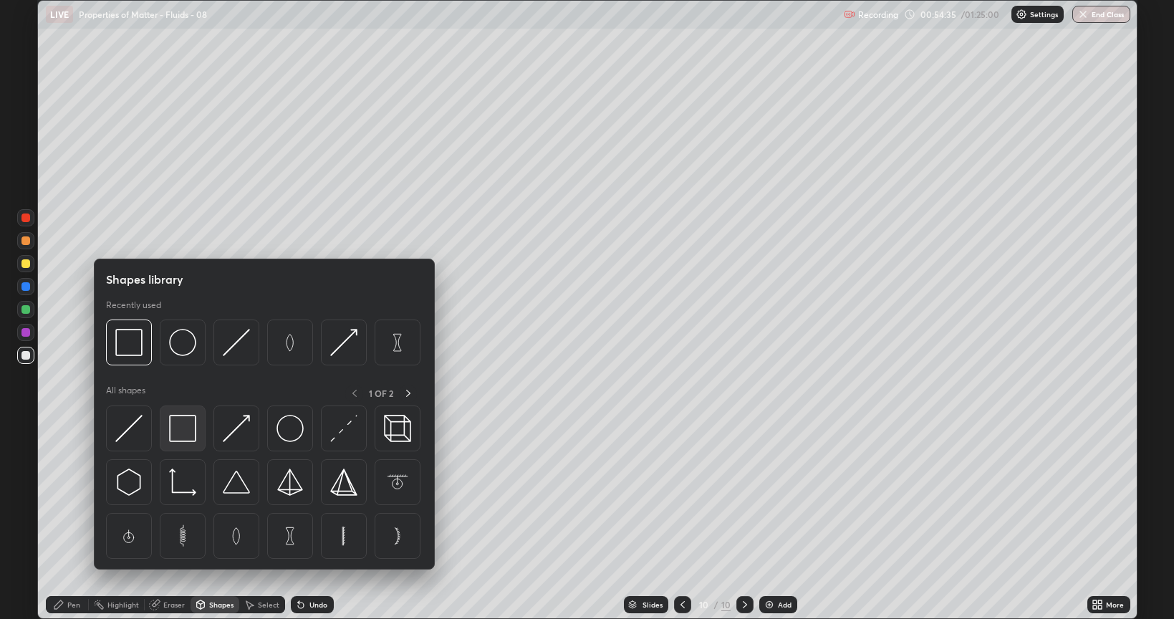
click at [181, 428] on img at bounding box center [182, 428] width 27 height 27
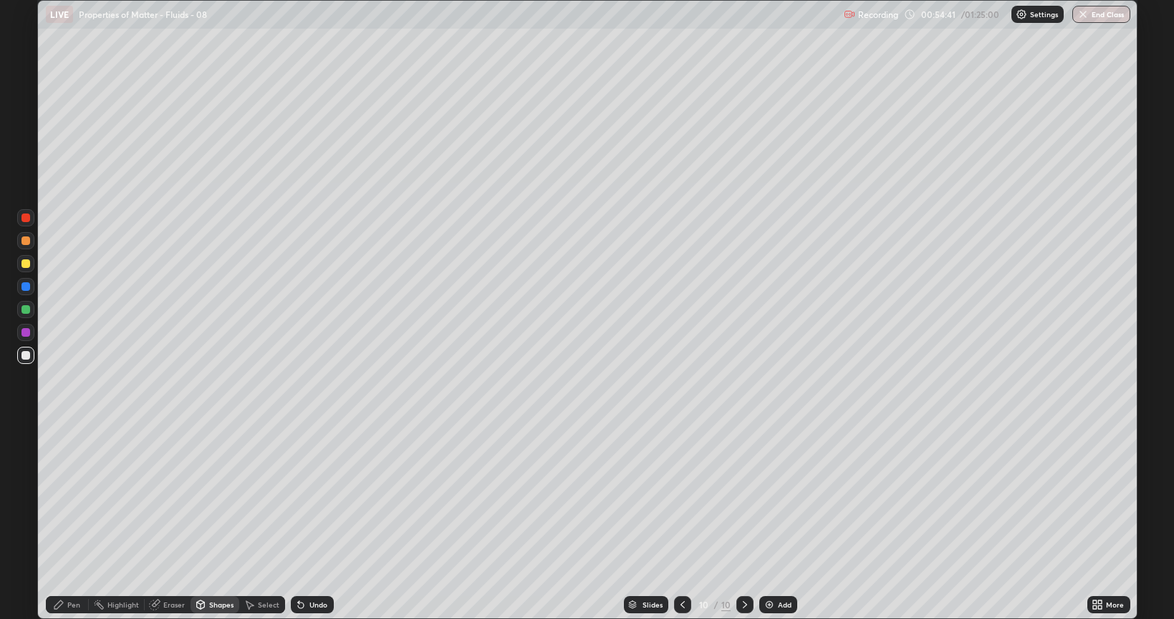
click at [171, 497] on div "Eraser" at bounding box center [173, 604] width 21 height 7
click at [75, 497] on div "Pen" at bounding box center [73, 604] width 13 height 7
click at [219, 497] on div "Shapes" at bounding box center [221, 604] width 24 height 7
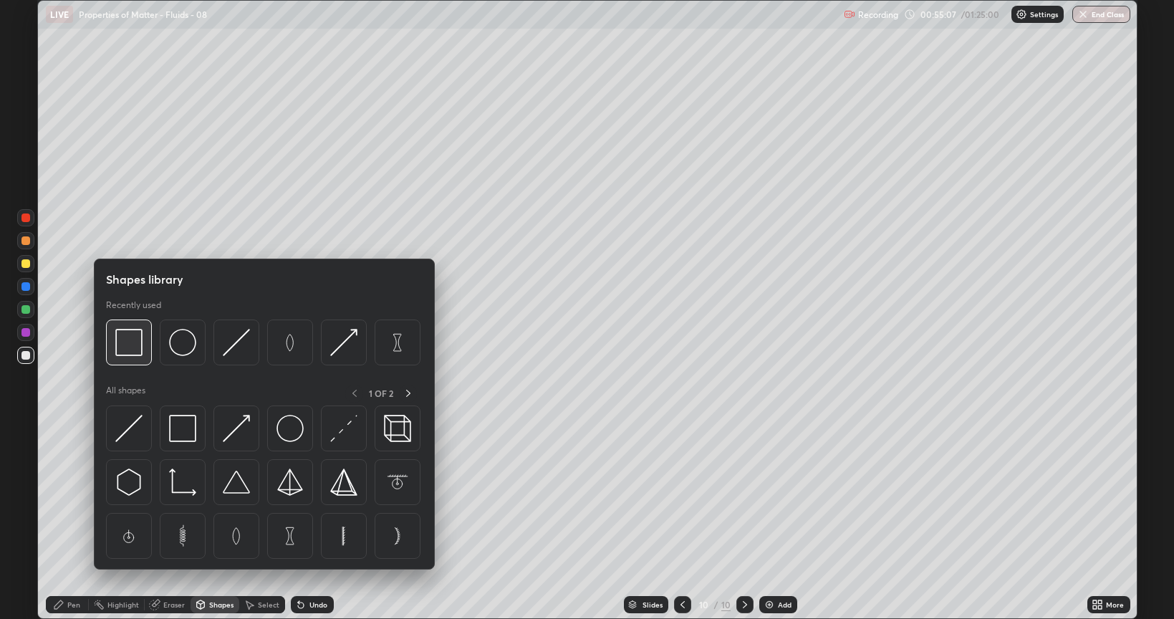
click at [127, 345] on img at bounding box center [128, 342] width 27 height 27
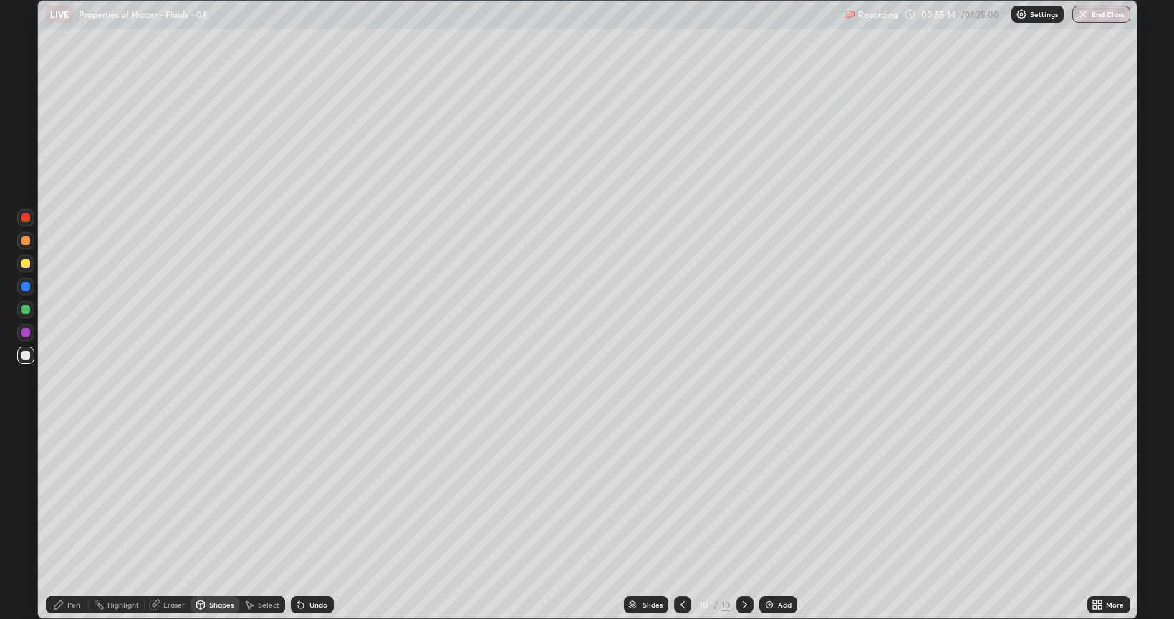
click at [175, 497] on div "Eraser" at bounding box center [173, 604] width 21 height 7
click at [79, 497] on div "Pen" at bounding box center [73, 604] width 13 height 7
click at [179, 497] on div "Eraser" at bounding box center [173, 604] width 21 height 7
click at [70, 497] on div "Pen" at bounding box center [73, 604] width 13 height 7
click at [680, 497] on icon at bounding box center [682, 604] width 11 height 11
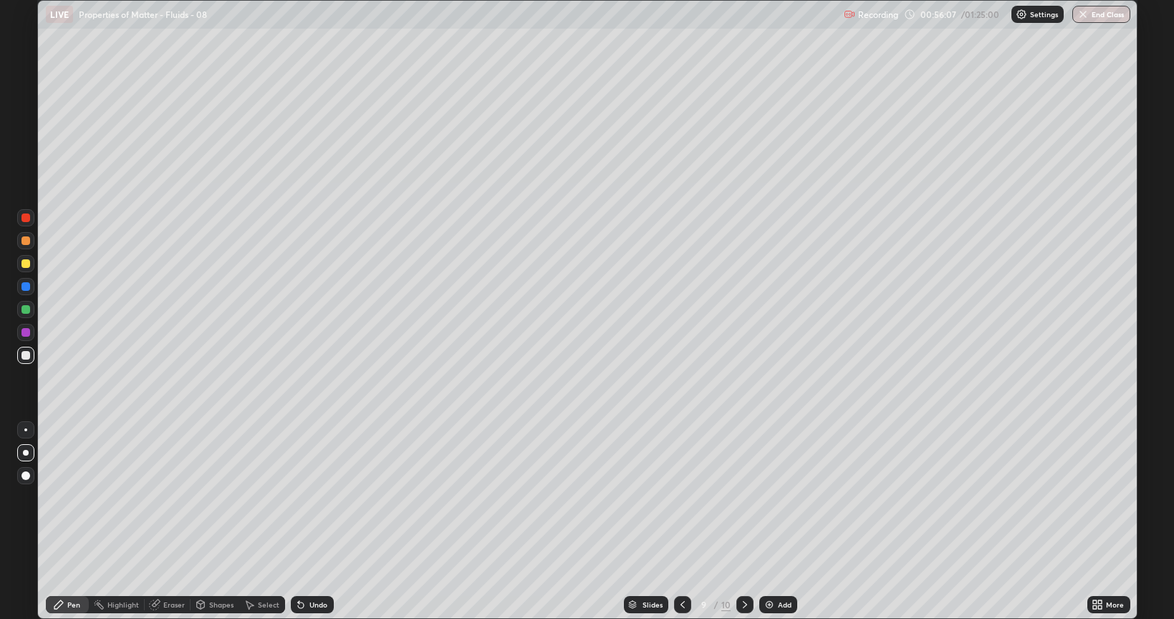
click at [680, 497] on icon at bounding box center [682, 604] width 11 height 11
click at [681, 497] on icon at bounding box center [682, 604] width 11 height 11
click at [741, 497] on icon at bounding box center [744, 604] width 11 height 11
click at [742, 497] on icon at bounding box center [744, 604] width 11 height 11
click at [744, 497] on icon at bounding box center [744, 604] width 11 height 11
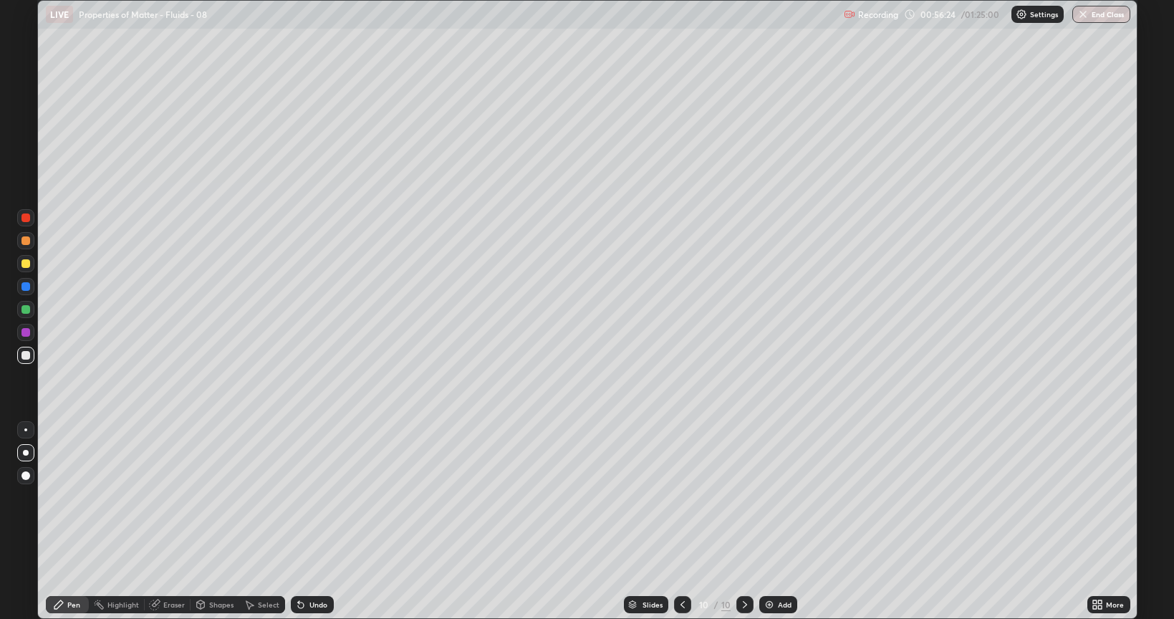
click at [681, 497] on icon at bounding box center [682, 604] width 11 height 11
click at [744, 497] on icon at bounding box center [744, 604] width 11 height 11
click at [784, 497] on div "Add" at bounding box center [785, 604] width 14 height 7
click at [681, 497] on icon at bounding box center [682, 604] width 11 height 11
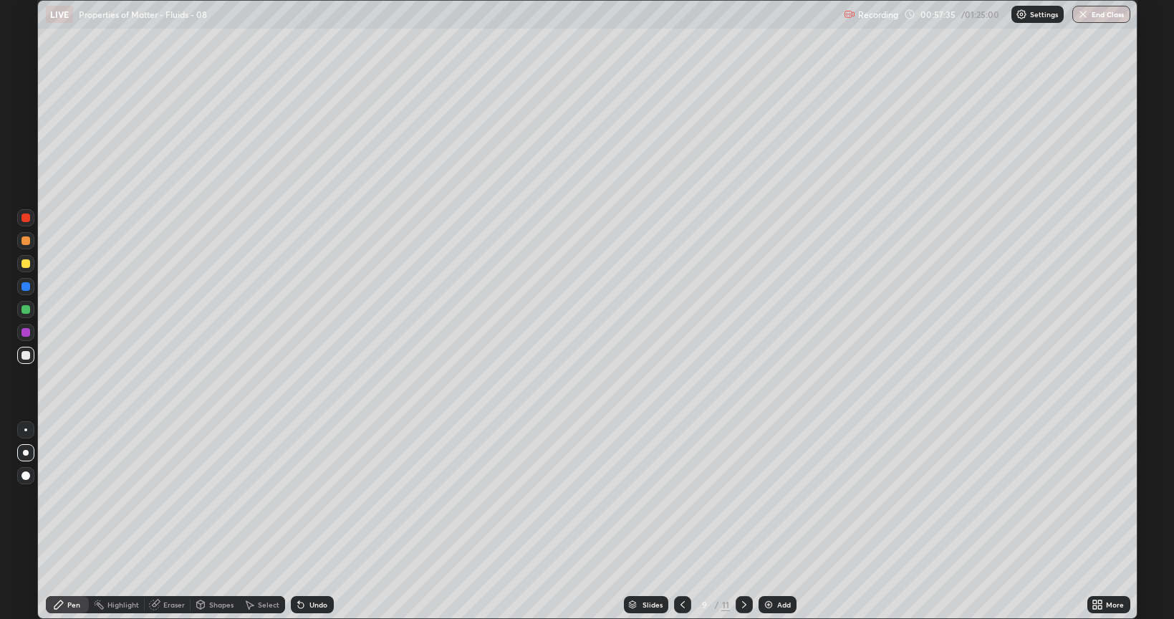
click at [681, 497] on icon at bounding box center [682, 604] width 11 height 11
click at [742, 497] on icon at bounding box center [744, 604] width 4 height 7
click at [26, 310] on div at bounding box center [25, 309] width 9 height 9
click at [743, 497] on icon at bounding box center [744, 604] width 11 height 11
click at [221, 497] on div "Shapes" at bounding box center [221, 604] width 24 height 7
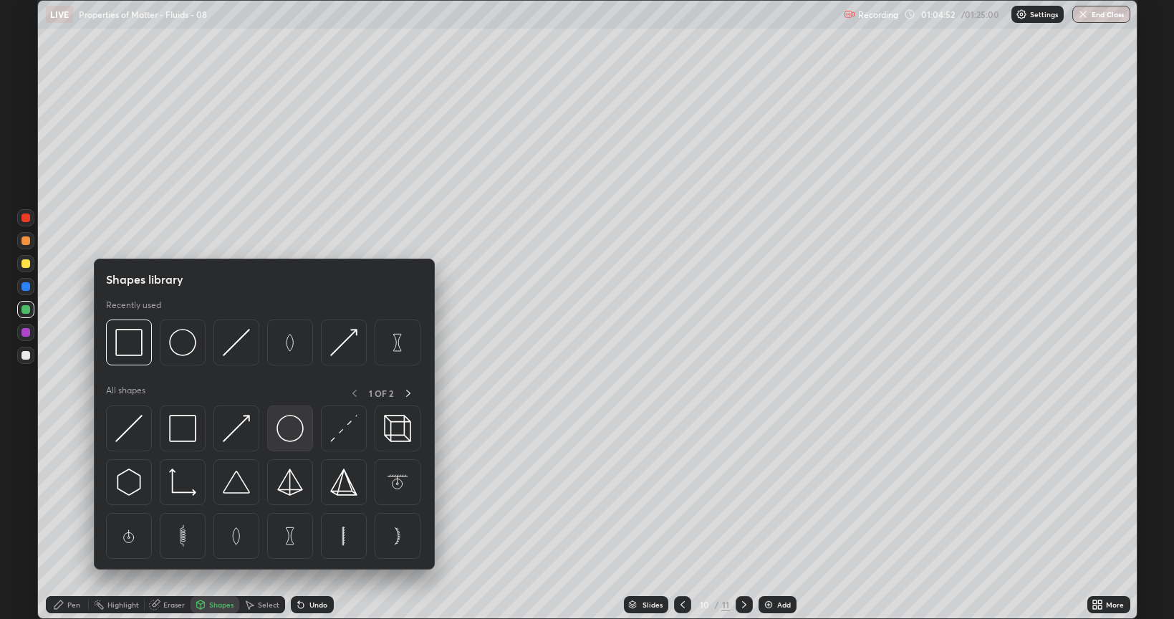
click at [287, 431] on img at bounding box center [290, 428] width 27 height 27
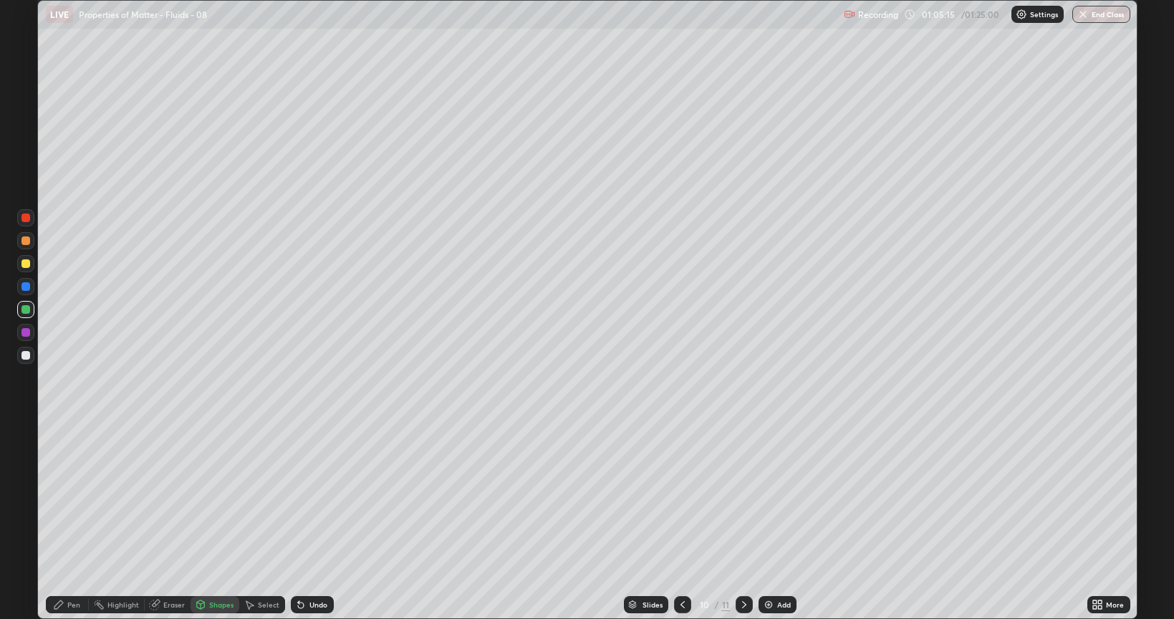
click at [76, 497] on div "Pen" at bounding box center [73, 604] width 13 height 7
click at [739, 497] on icon at bounding box center [744, 604] width 11 height 11
click at [27, 355] on div at bounding box center [25, 355] width 9 height 9
click at [173, 497] on div "Eraser" at bounding box center [173, 604] width 21 height 7
click at [68, 497] on div "Pen" at bounding box center [73, 604] width 13 height 7
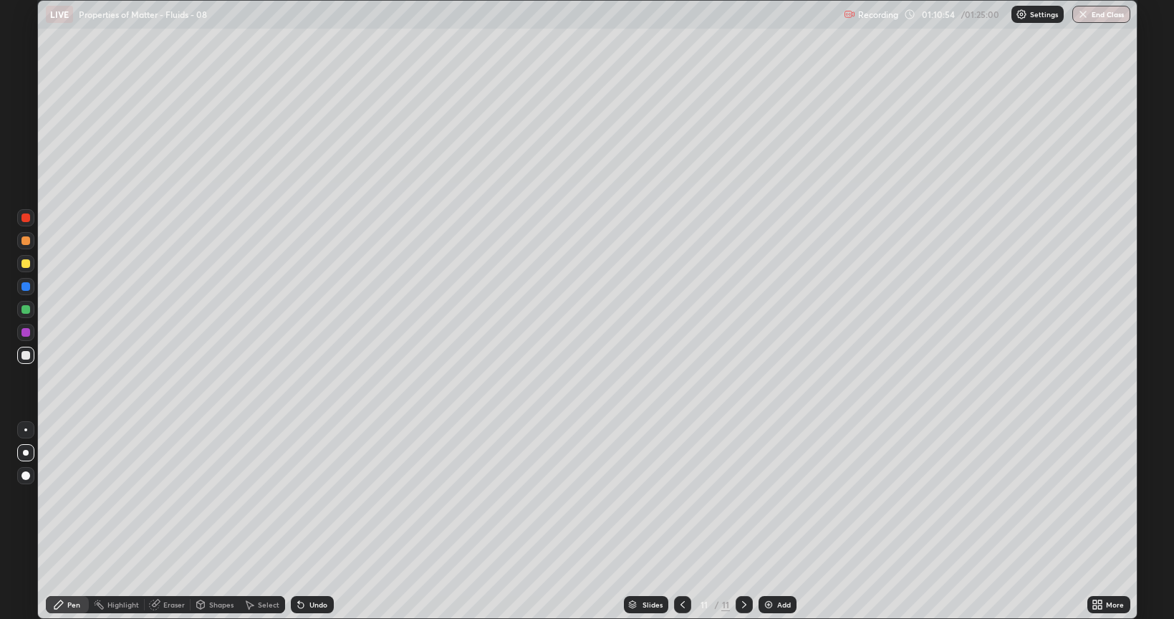
click at [779, 497] on div "Add" at bounding box center [784, 604] width 14 height 7
click at [172, 497] on div "Eraser" at bounding box center [173, 604] width 21 height 7
click at [219, 497] on div "Shapes" at bounding box center [221, 604] width 24 height 7
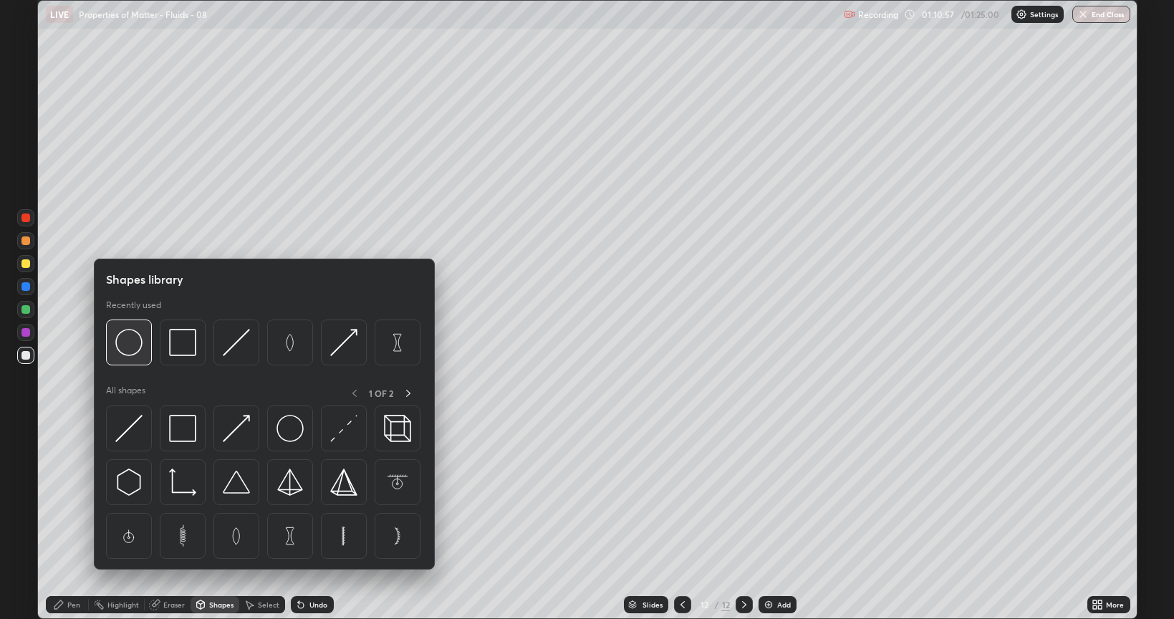
click at [135, 340] on img at bounding box center [128, 342] width 27 height 27
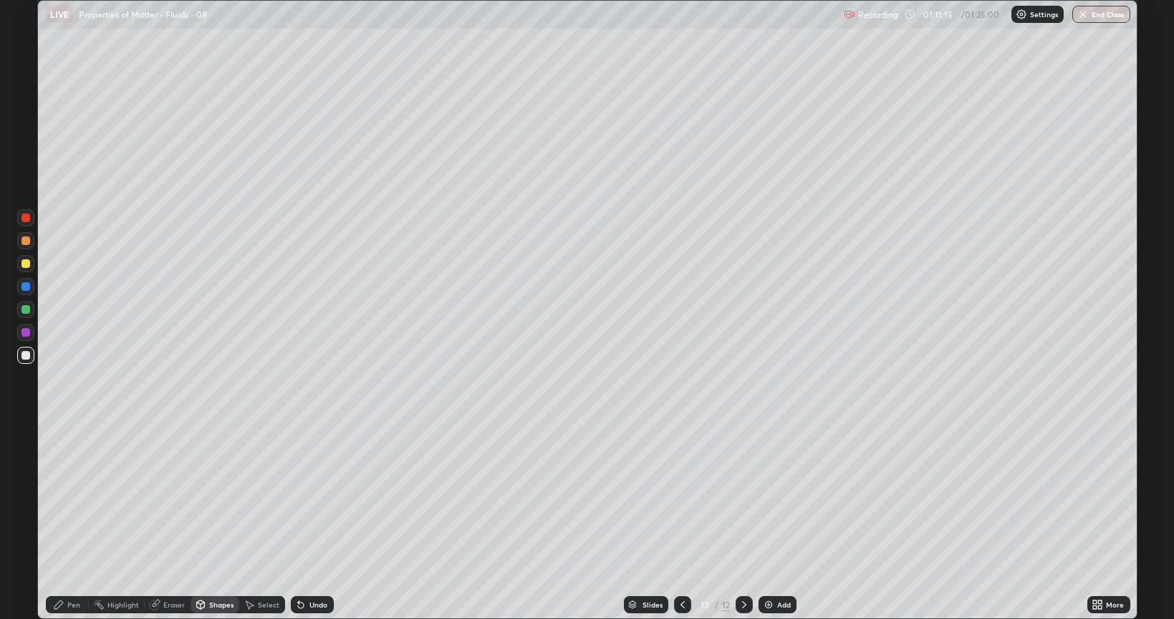
click at [317, 497] on div "Undo" at bounding box center [319, 604] width 18 height 7
click at [72, 497] on div "Pen" at bounding box center [73, 604] width 13 height 7
click at [681, 497] on icon at bounding box center [682, 604] width 11 height 11
click at [325, 497] on div "Undo" at bounding box center [319, 604] width 18 height 7
click at [315, 497] on div "Undo" at bounding box center [319, 604] width 18 height 7
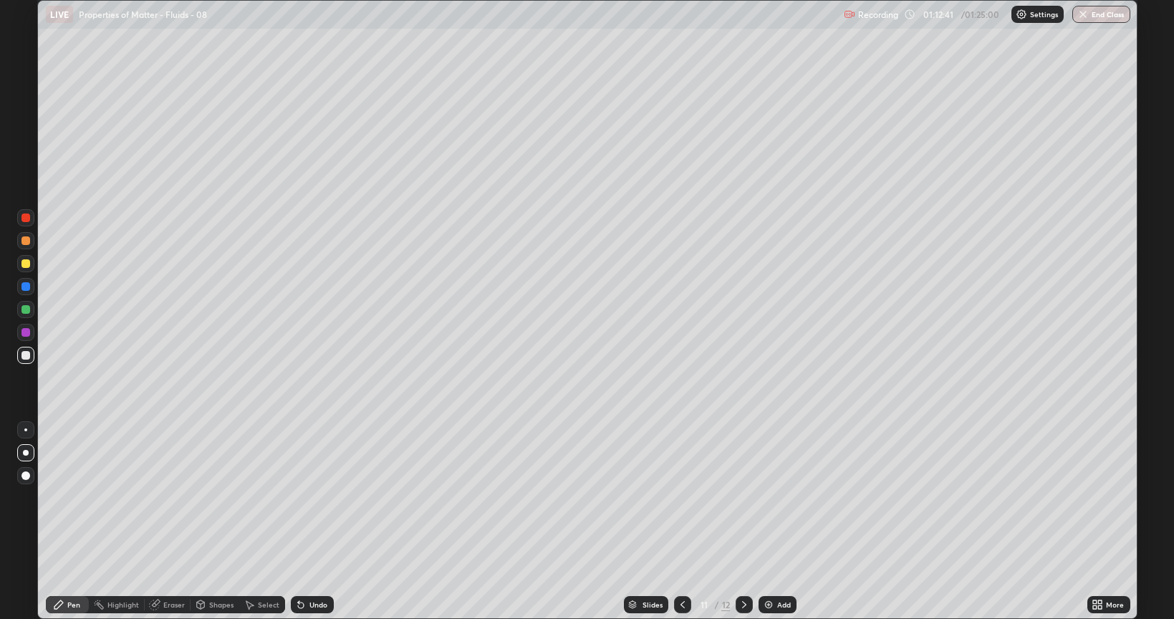
click at [168, 497] on div "Eraser" at bounding box center [173, 604] width 21 height 7
click at [682, 497] on icon at bounding box center [682, 604] width 11 height 11
click at [681, 497] on icon at bounding box center [683, 604] width 4 height 7
click at [681, 497] on icon at bounding box center [682, 604] width 11 height 11
click at [681, 497] on icon at bounding box center [683, 604] width 4 height 7
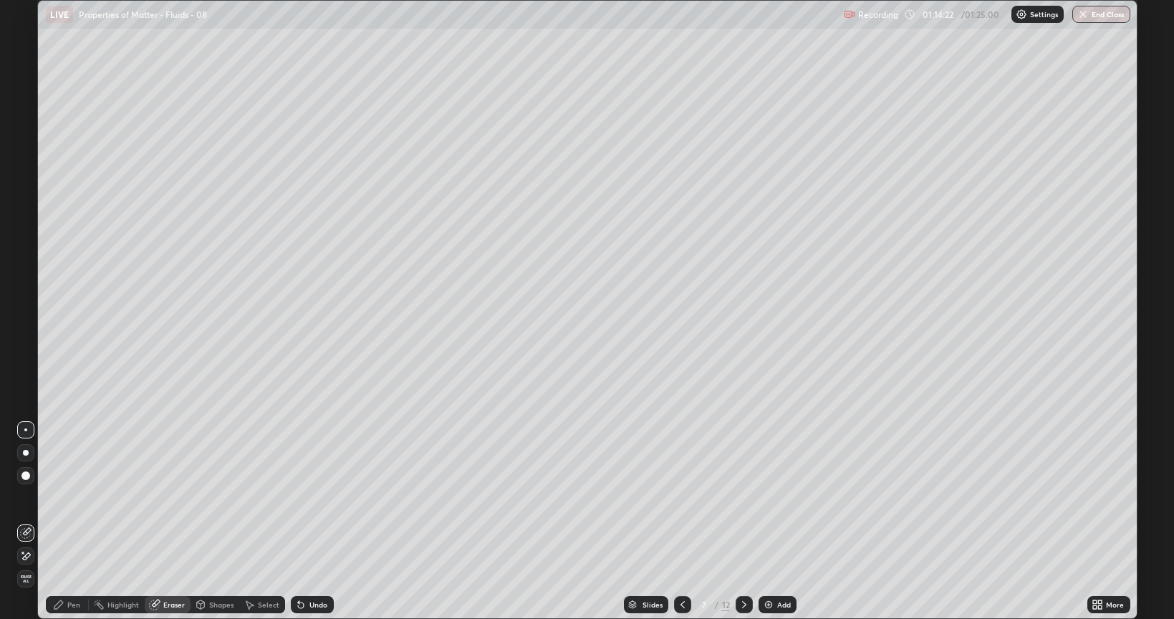
click at [743, 497] on icon at bounding box center [744, 604] width 11 height 11
click at [742, 497] on icon at bounding box center [744, 604] width 4 height 7
click at [742, 497] on icon at bounding box center [744, 604] width 11 height 11
click at [744, 497] on icon at bounding box center [744, 604] width 4 height 7
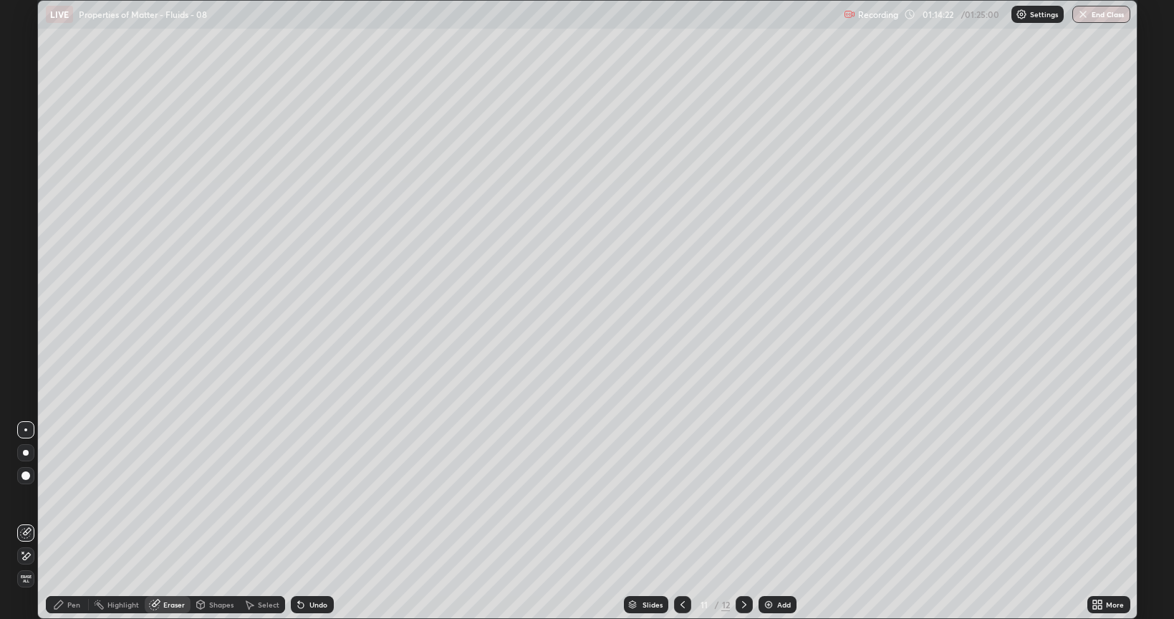
click at [742, 497] on icon at bounding box center [744, 604] width 11 height 11
click at [683, 497] on icon at bounding box center [682, 604] width 11 height 11
click at [743, 497] on icon at bounding box center [744, 604] width 11 height 11
click at [26, 497] on span "Erase all" at bounding box center [26, 579] width 16 height 9
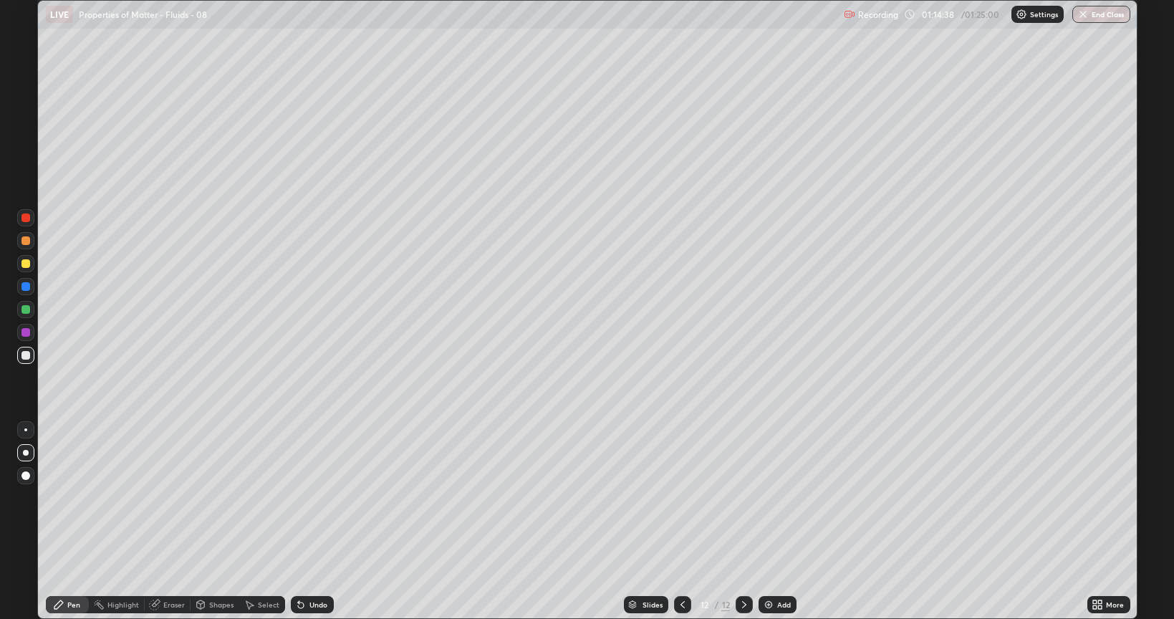
click at [75, 497] on div "Pen" at bounding box center [73, 604] width 13 height 7
click at [316, 497] on div "Undo" at bounding box center [319, 604] width 18 height 7
click at [1096, 17] on button "End Class" at bounding box center [1102, 14] width 57 height 17
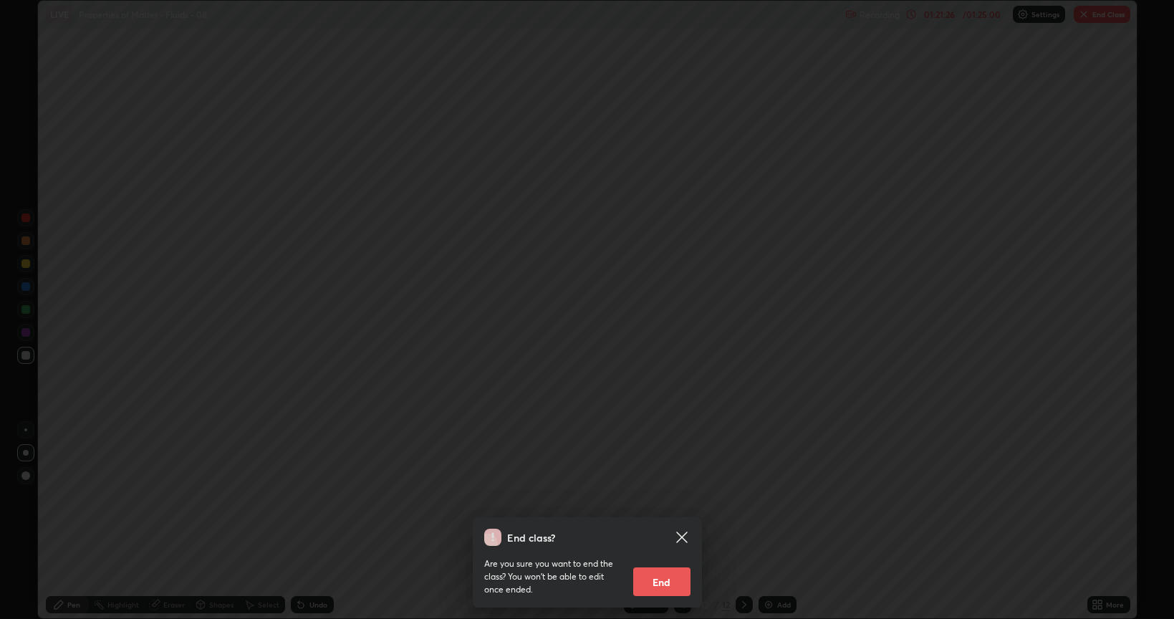
click at [681, 497] on icon at bounding box center [681, 537] width 11 height 11
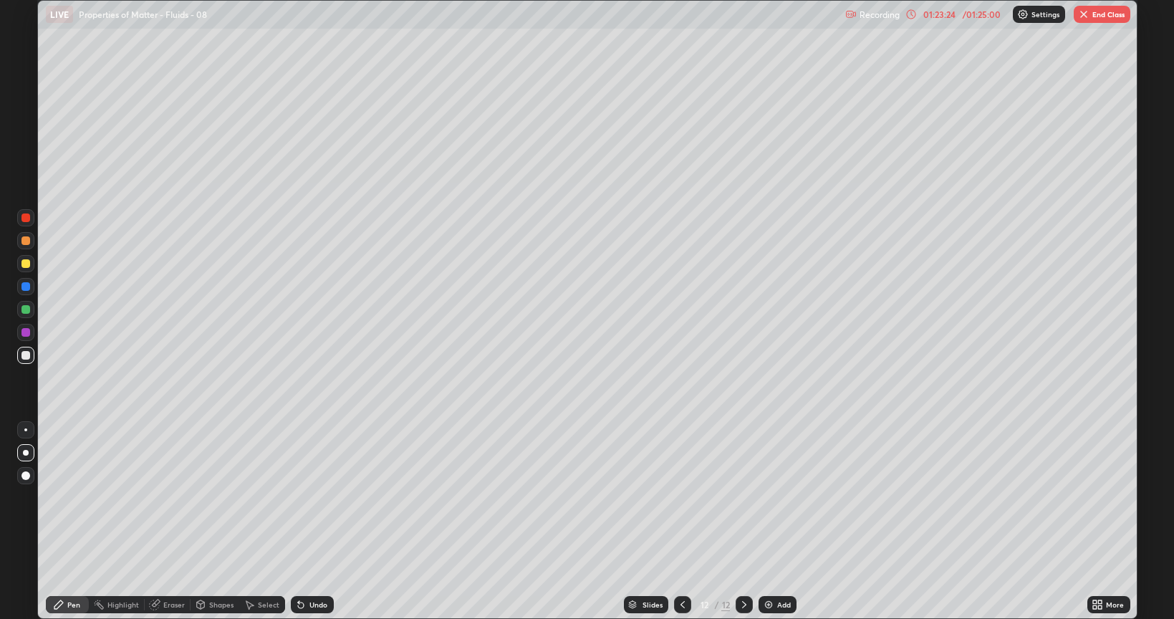
click at [1100, 9] on button "End Class" at bounding box center [1102, 14] width 57 height 17
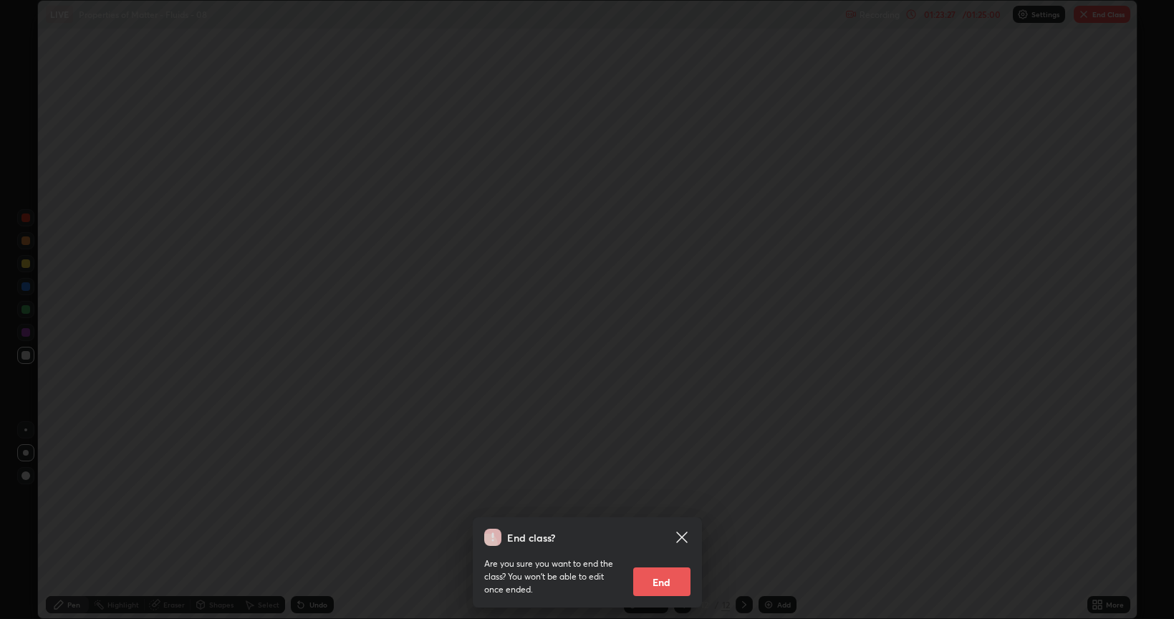
click at [663, 497] on button "End" at bounding box center [661, 581] width 57 height 29
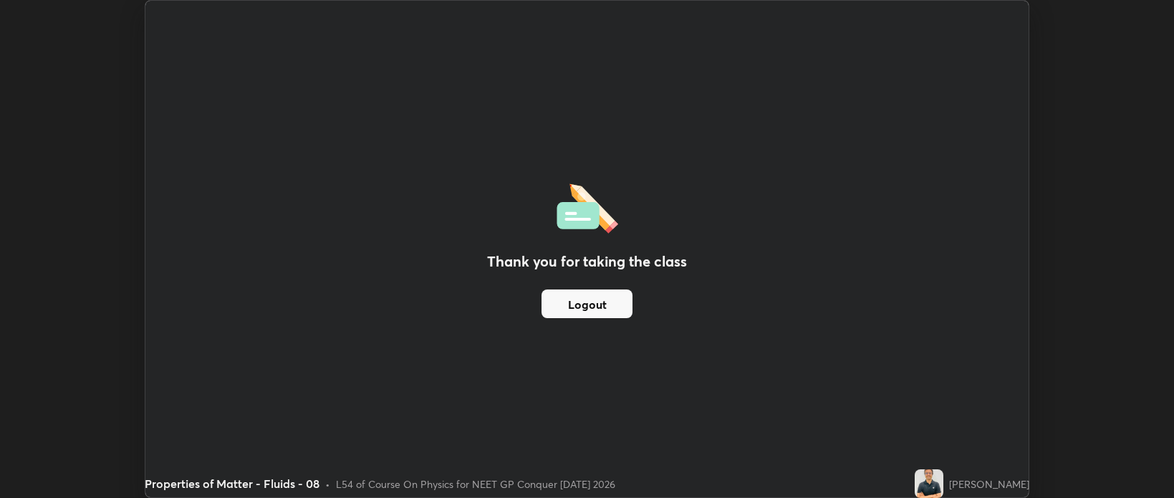
scroll to position [71145, 70469]
